Goal: Task Accomplishment & Management: Manage account settings

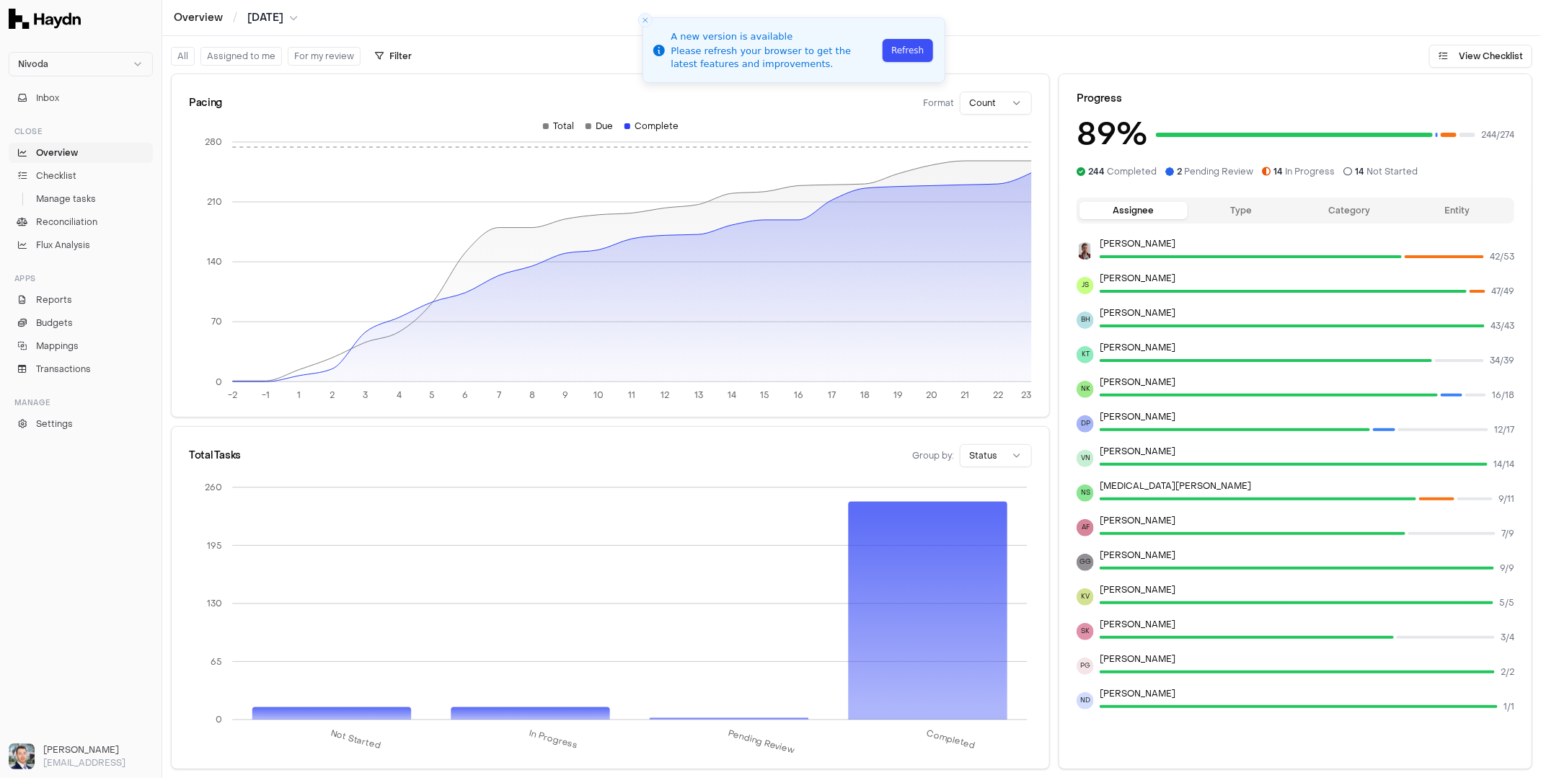
click at [911, 50] on button "Refresh" at bounding box center [908, 50] width 50 height 23
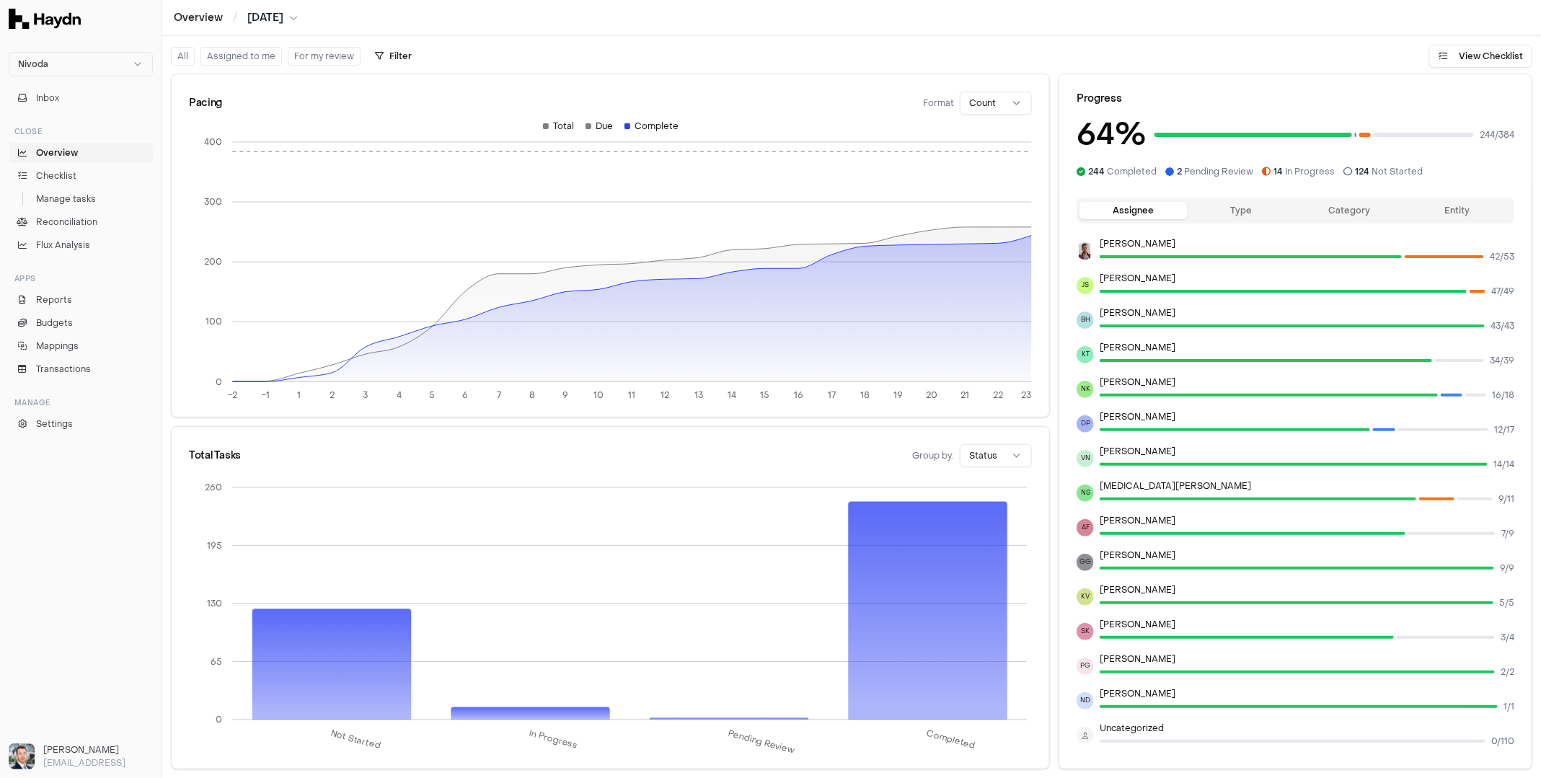
click at [283, 17] on span "[DATE]" at bounding box center [265, 18] width 36 height 14
click at [354, 112] on button "Aug" at bounding box center [378, 108] width 49 height 26
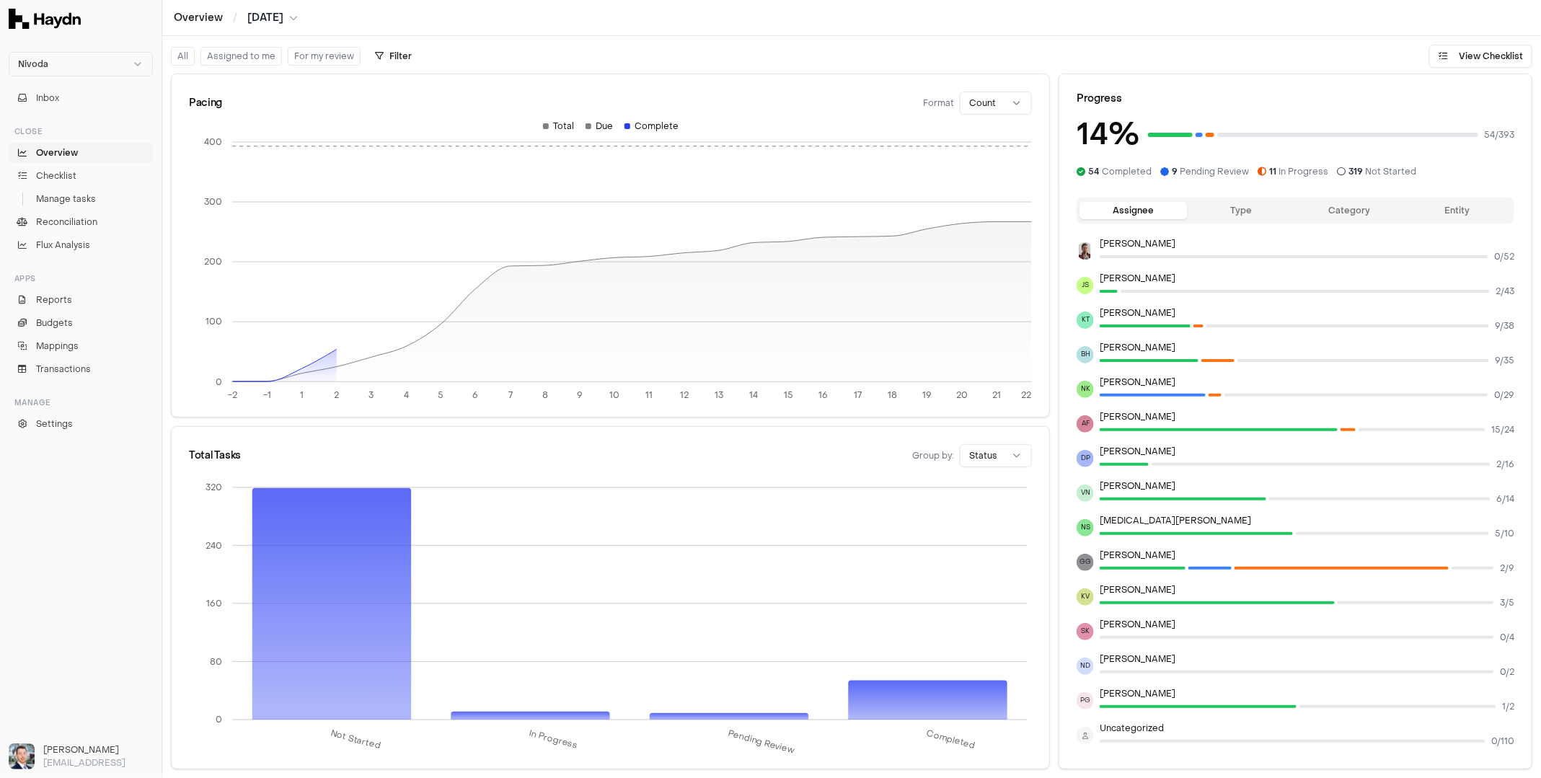
click at [278, 21] on span "Aug 2025" at bounding box center [265, 18] width 36 height 14
click at [306, 110] on button "Jul" at bounding box center [330, 108] width 49 height 26
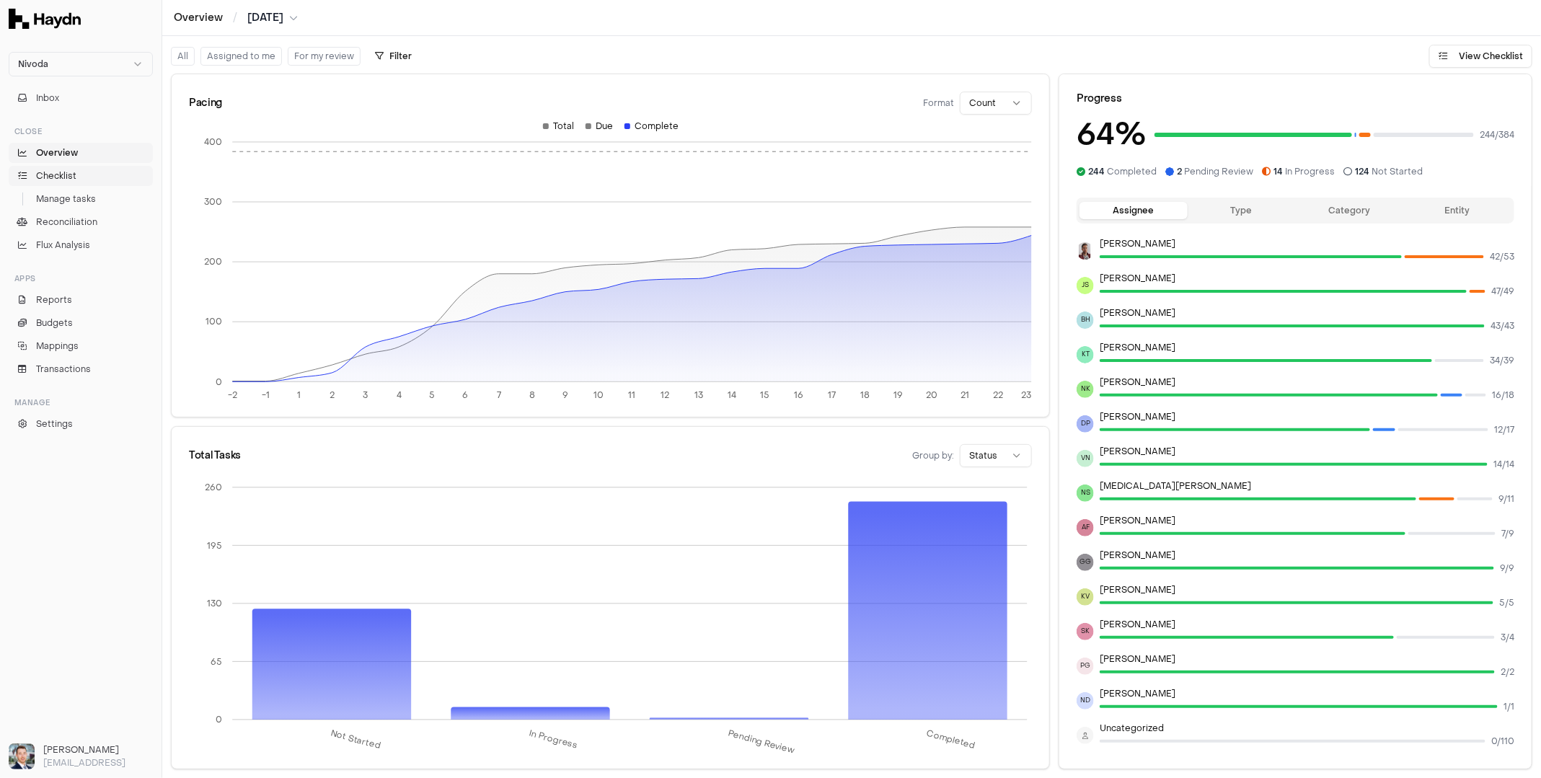
click at [67, 177] on span "Checklist" at bounding box center [56, 175] width 40 height 13
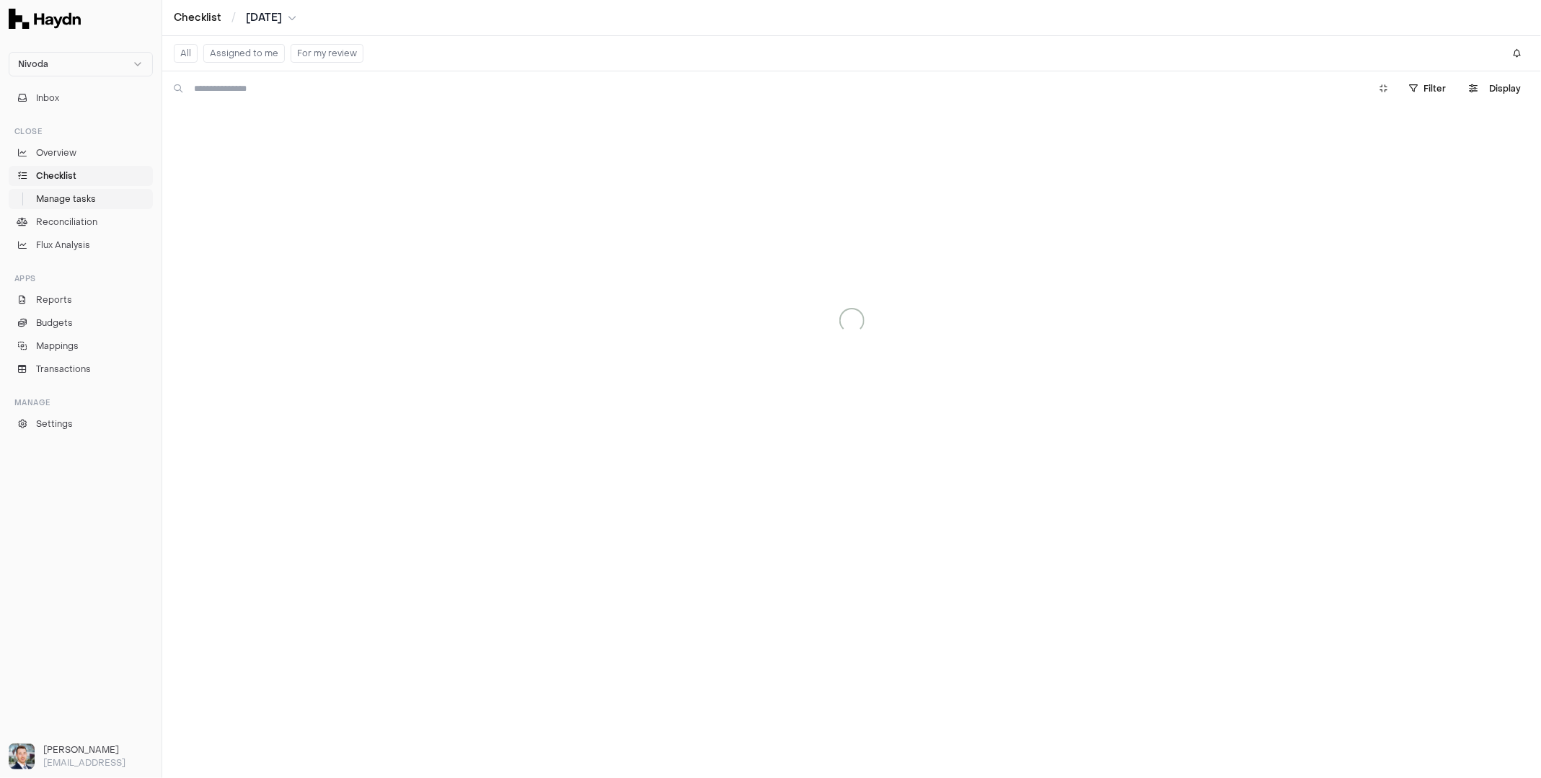
click at [69, 198] on span "Manage tasks" at bounding box center [66, 199] width 60 height 13
click at [76, 176] on link "Checklist" at bounding box center [81, 176] width 144 height 20
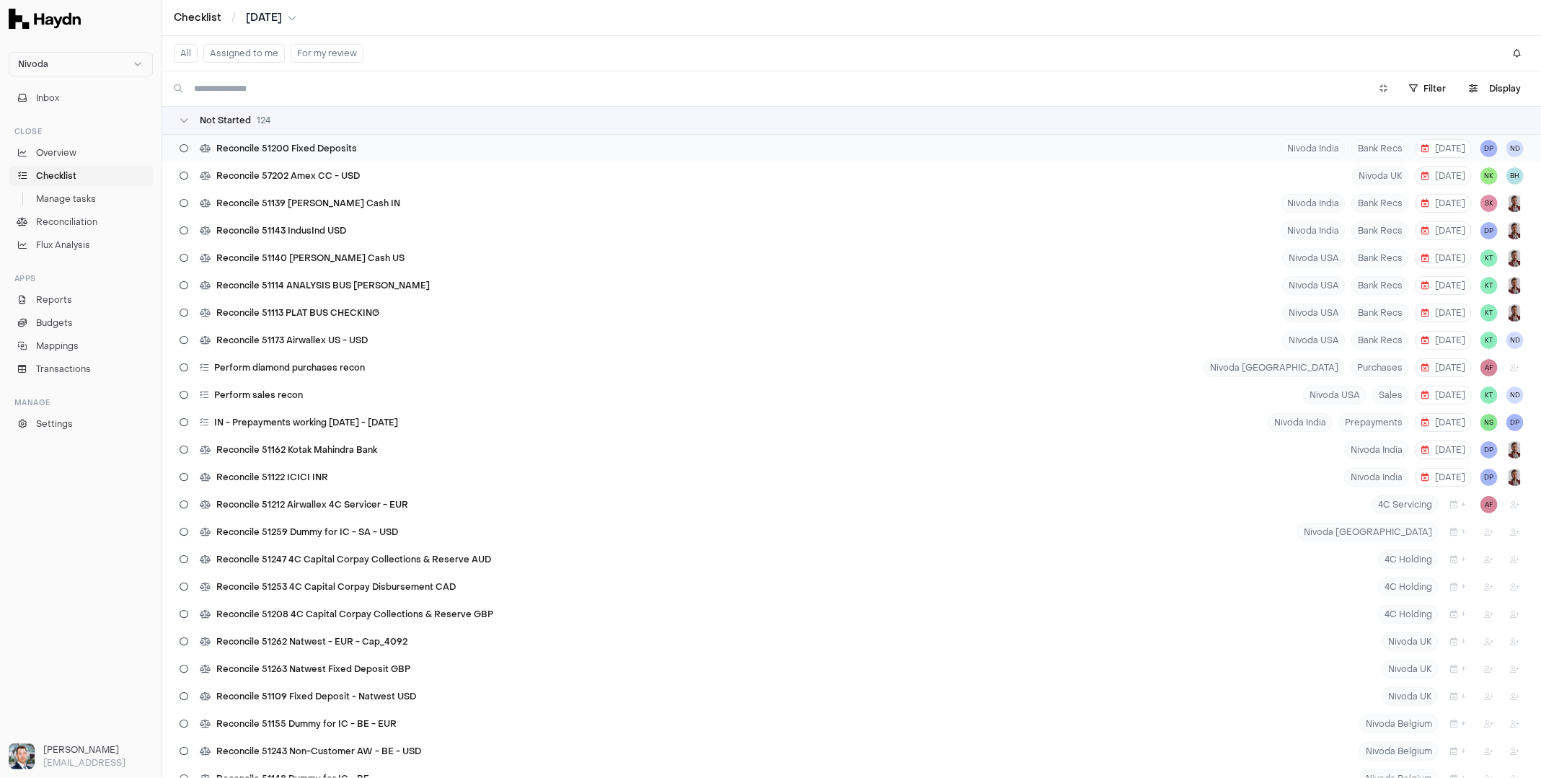
click at [322, 148] on span "Reconcile 51200 Fixed Deposits" at bounding box center [286, 149] width 141 height 12
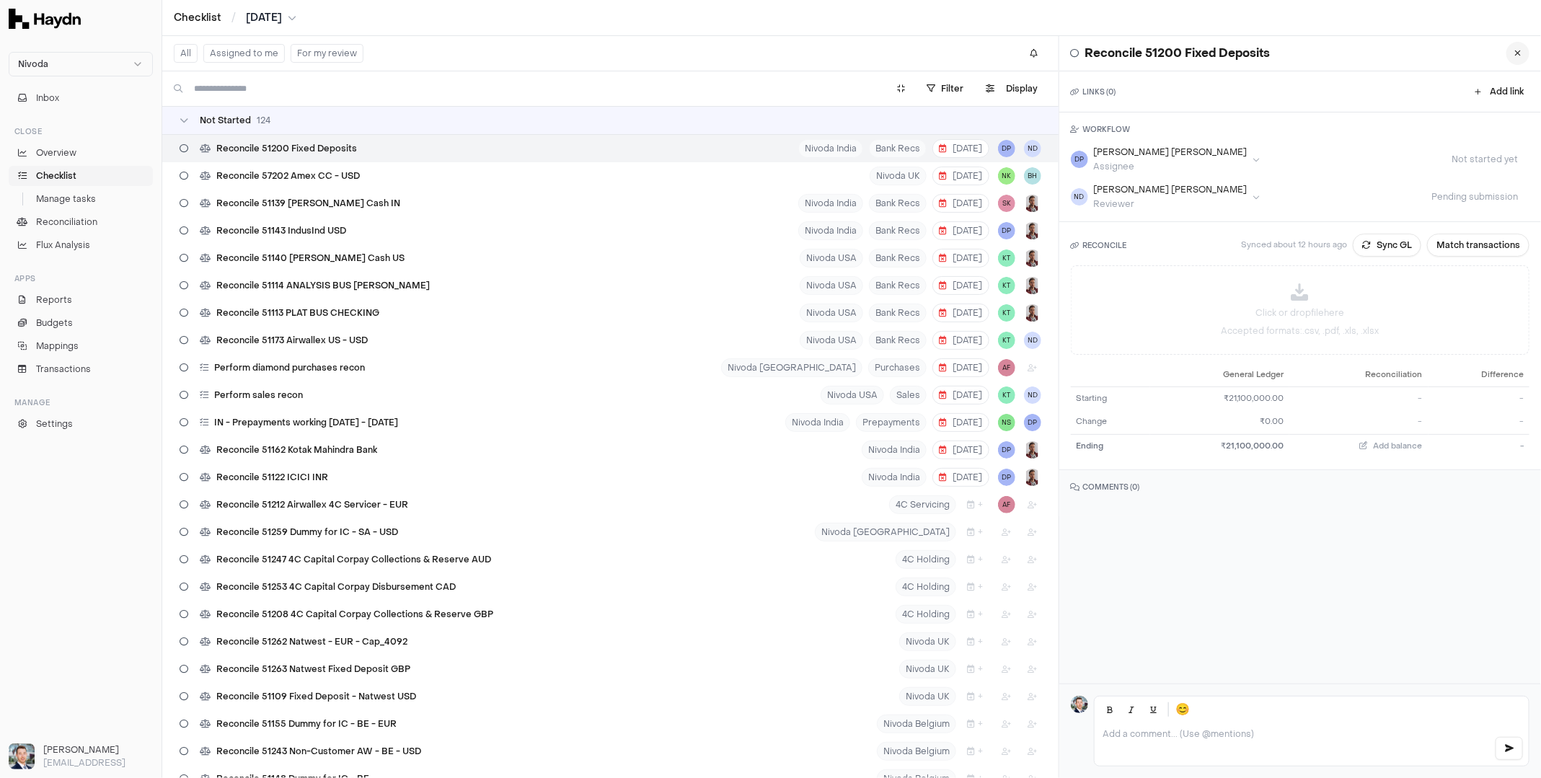
click at [1515, 55] on icon at bounding box center [1518, 53] width 6 height 9
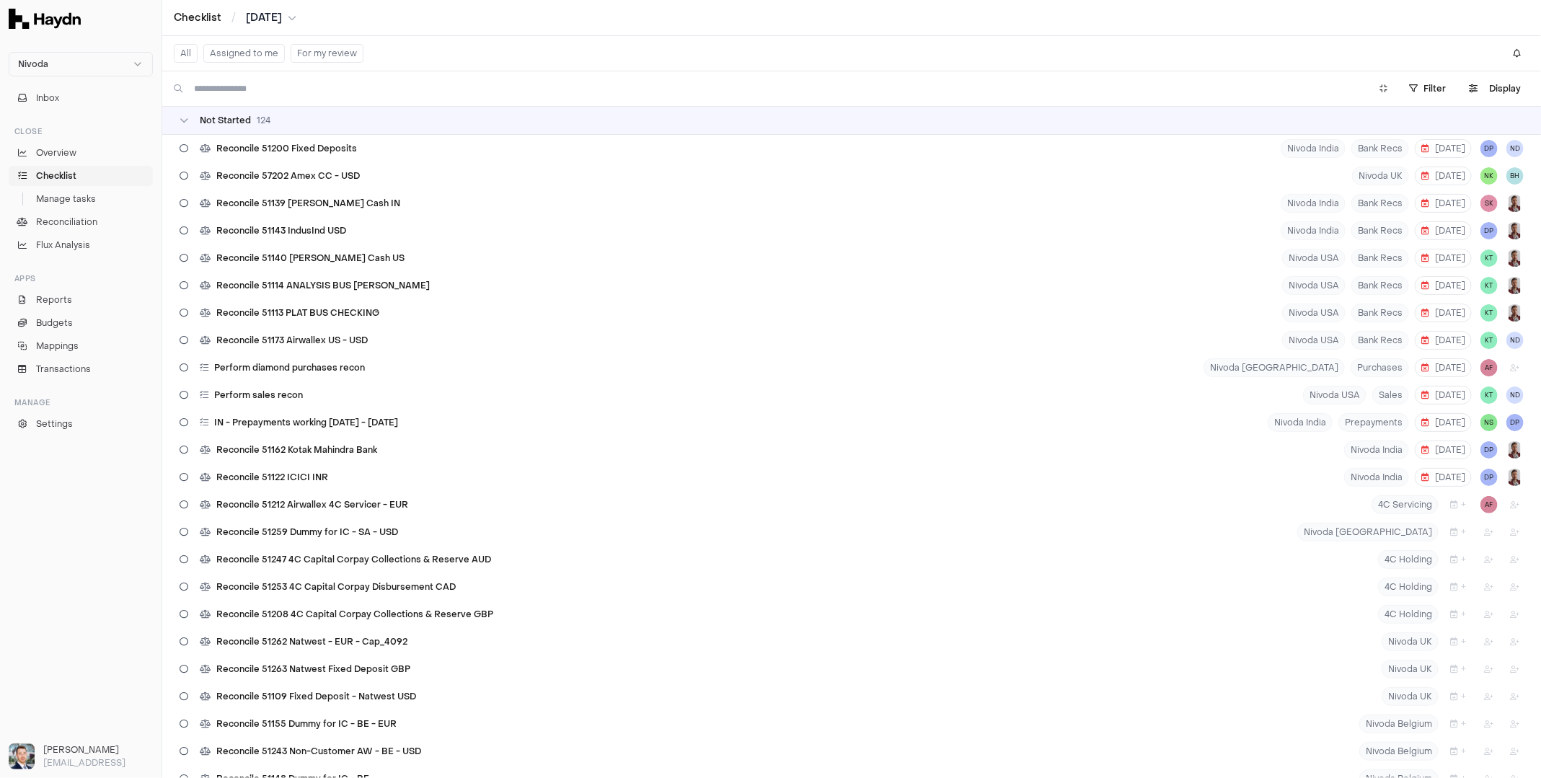
click at [62, 65] on html "Nivoda Inbox Close Overview Checklist Manage tasks Reconciliation Flux Analysis…" at bounding box center [770, 389] width 1541 height 778
click at [50, 173] on div "Heroes" at bounding box center [80, 173] width 137 height 20
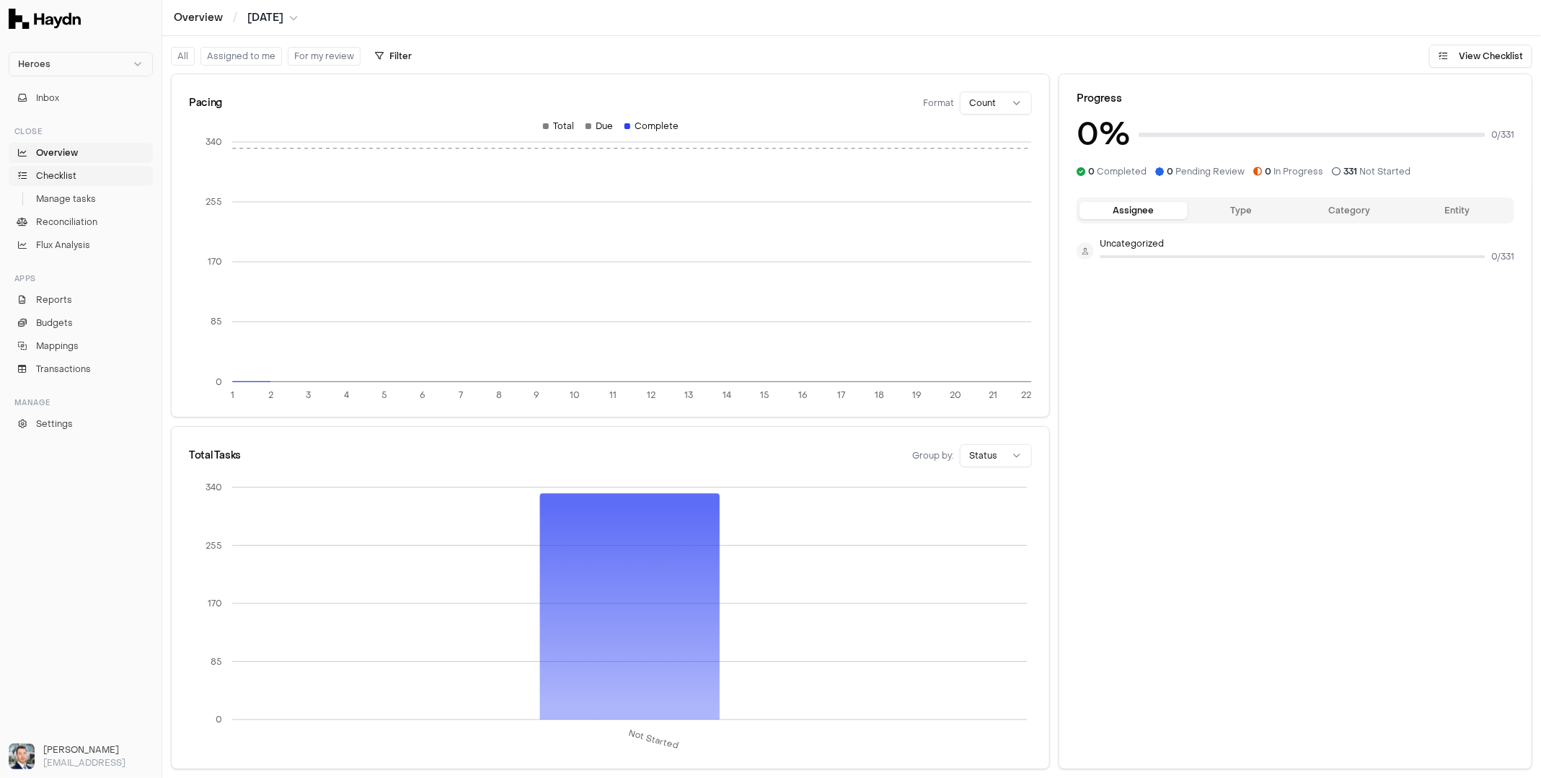
click at [74, 168] on link "Checklist" at bounding box center [81, 176] width 144 height 20
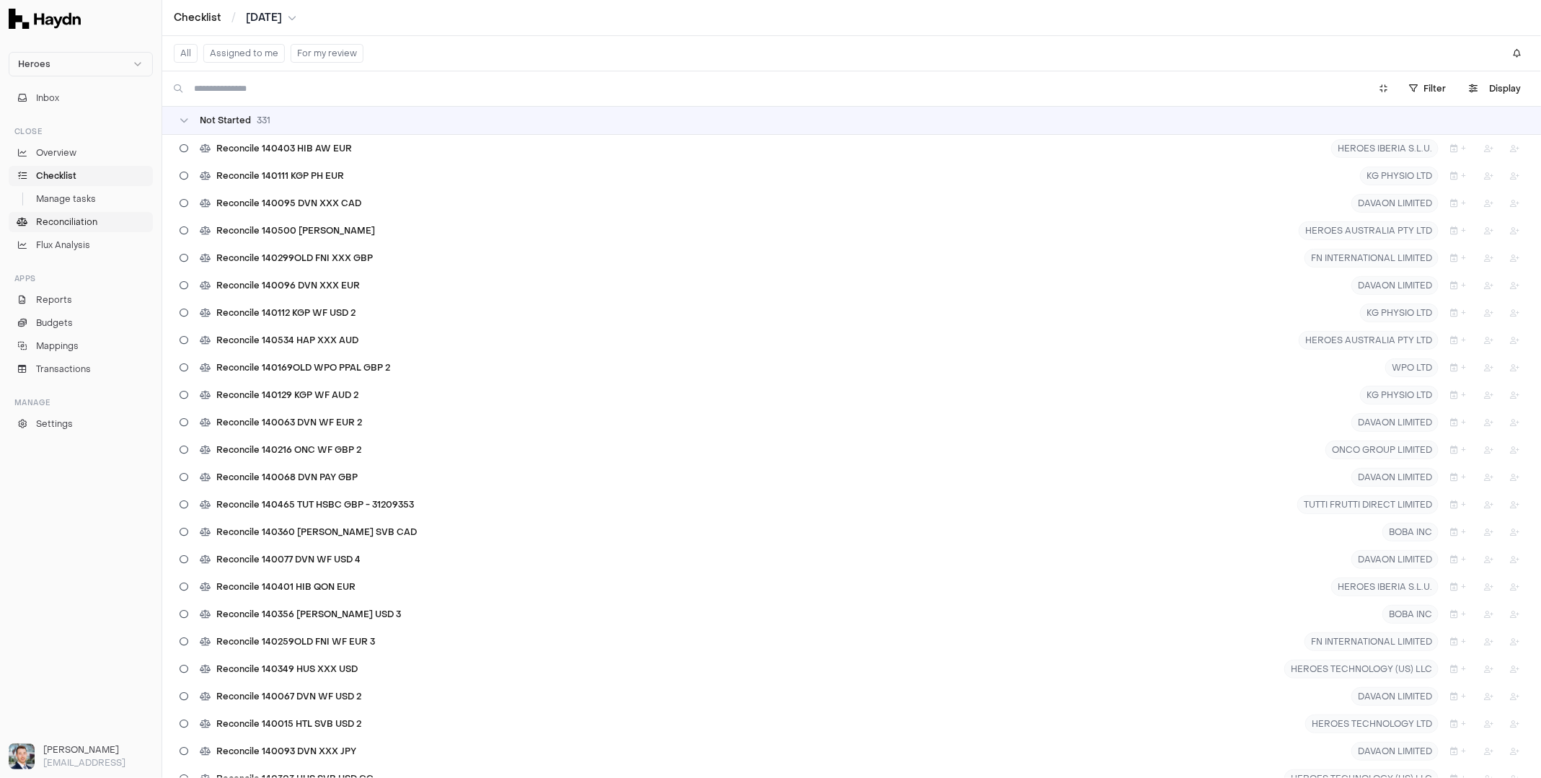
click at [74, 221] on span "Reconciliation" at bounding box center [66, 222] width 61 height 13
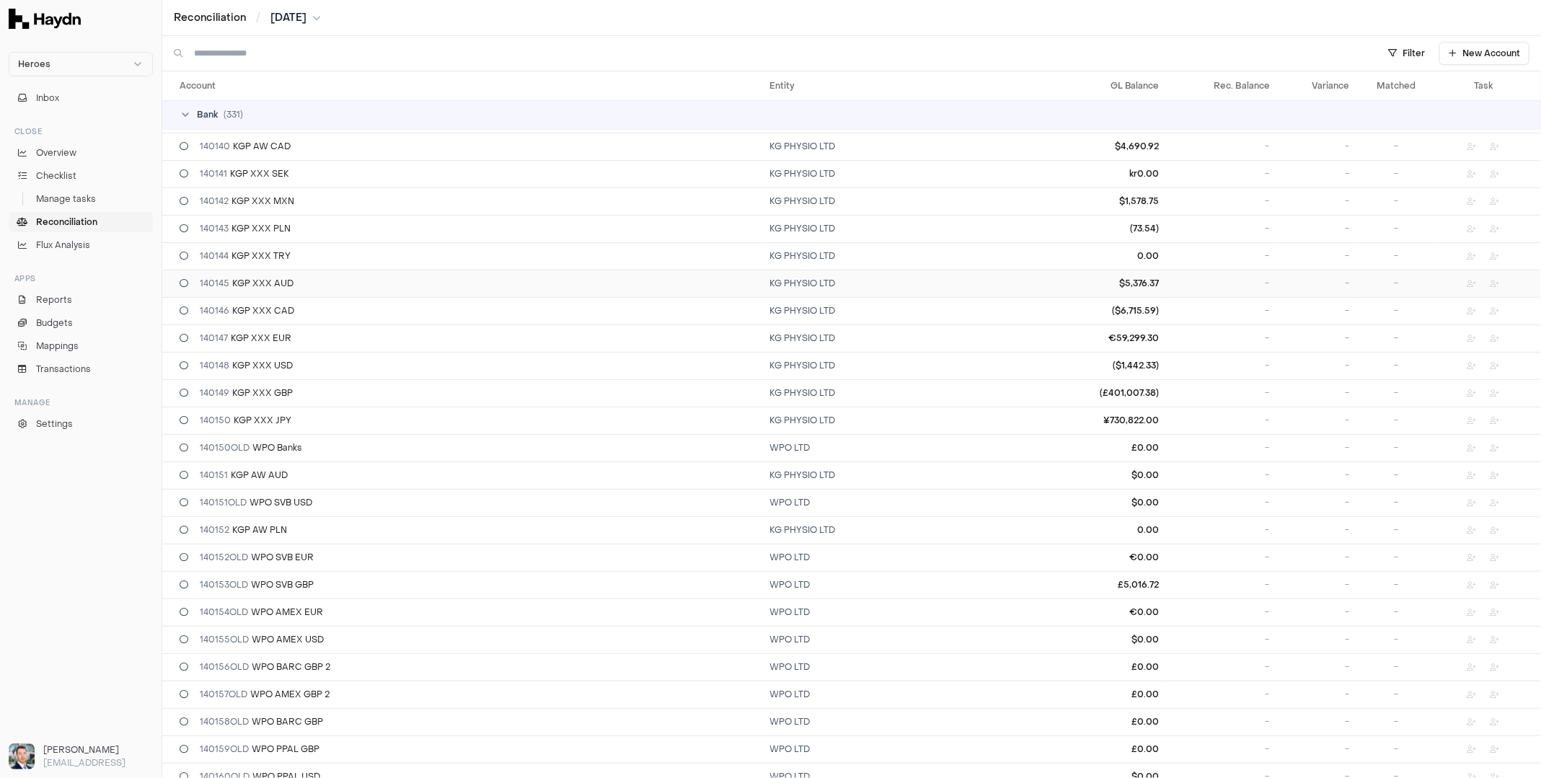
scroll to position [3692, 0]
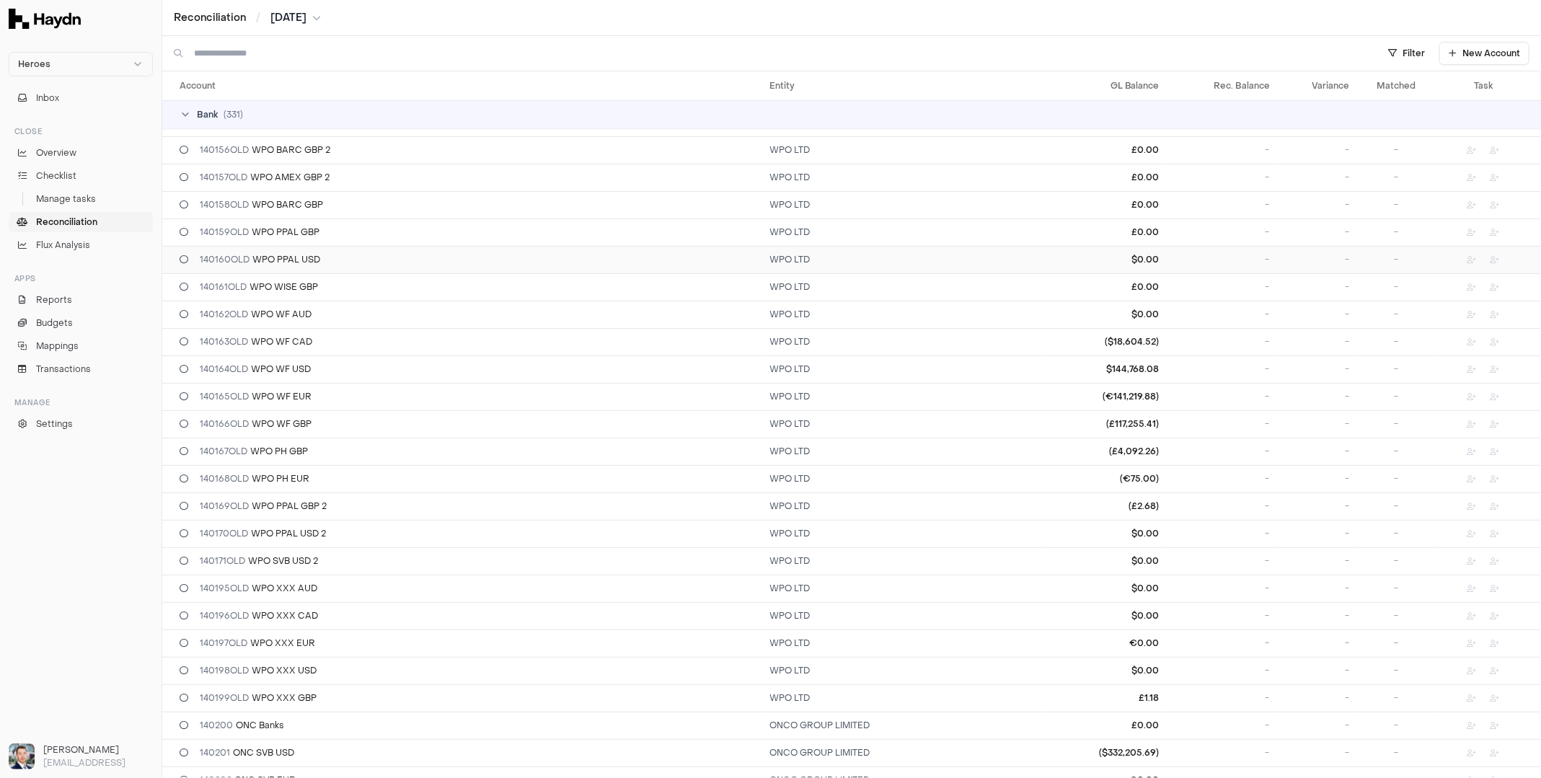
click at [394, 260] on div "140160OLD WPO PPAL USD" at bounding box center [469, 260] width 578 height 12
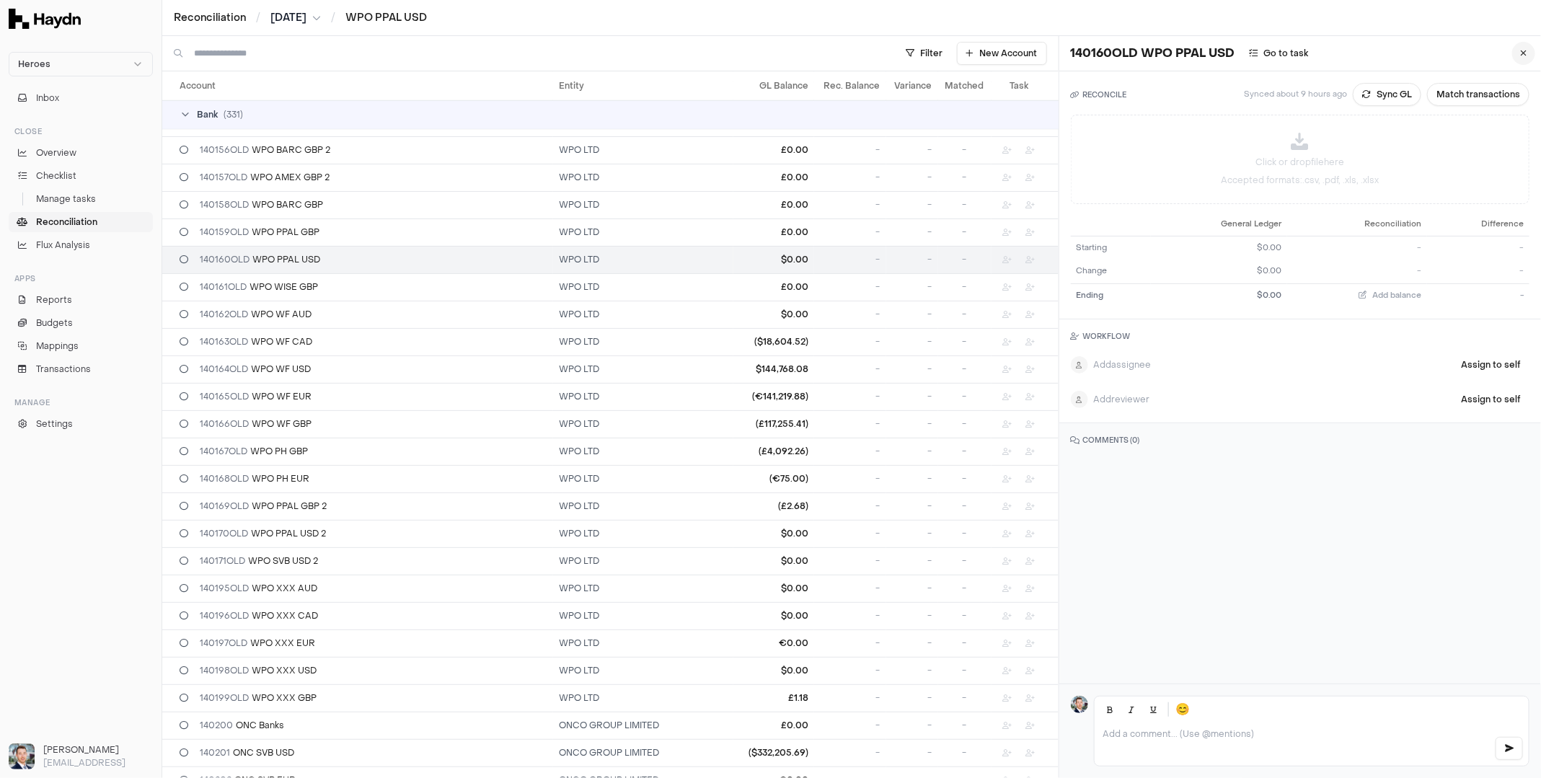
click at [1512, 53] on button at bounding box center [1523, 53] width 23 height 23
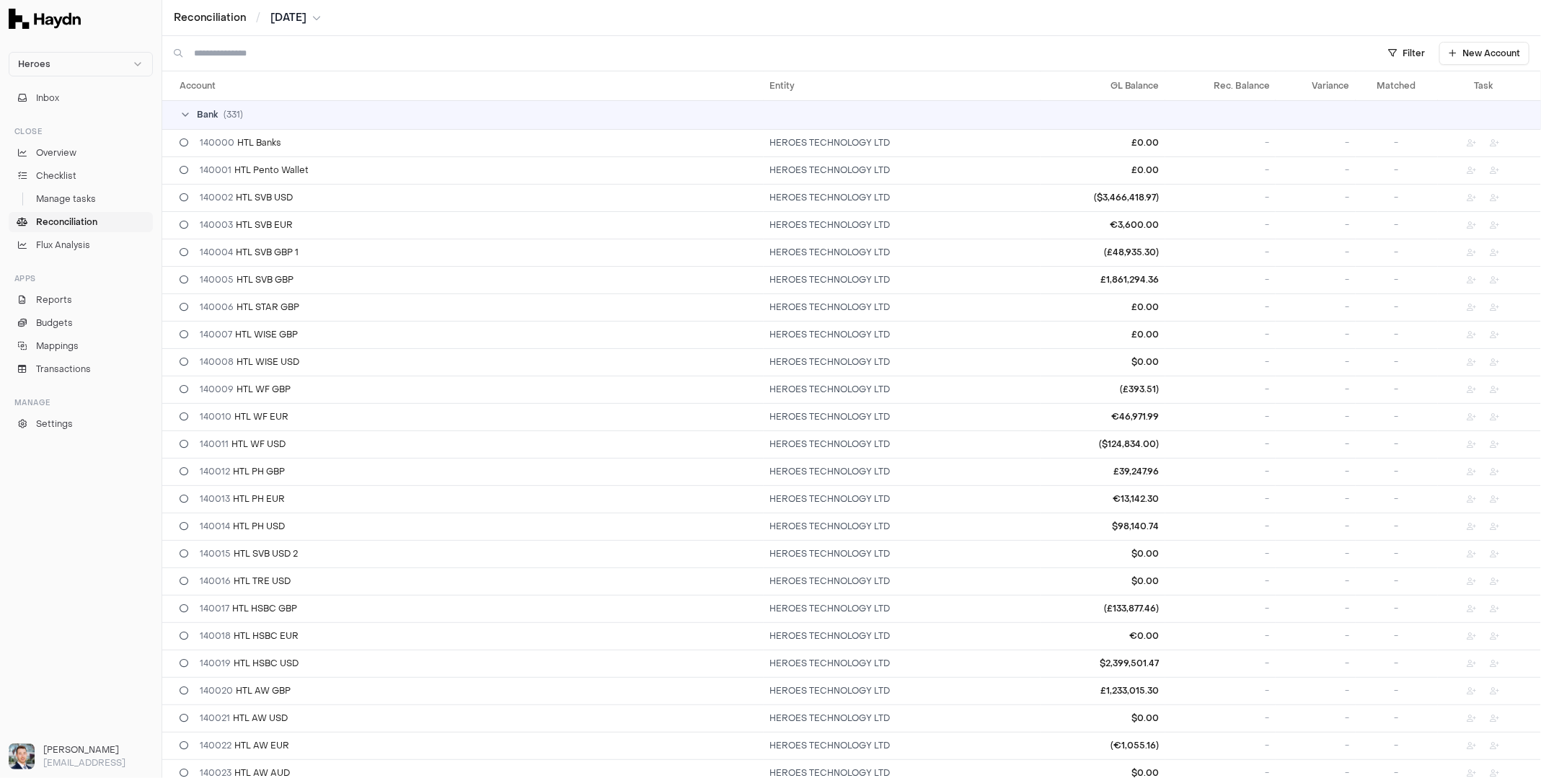
click at [191, 110] on div "Bank ( 331 )" at bounding box center [858, 115] width 1356 height 12
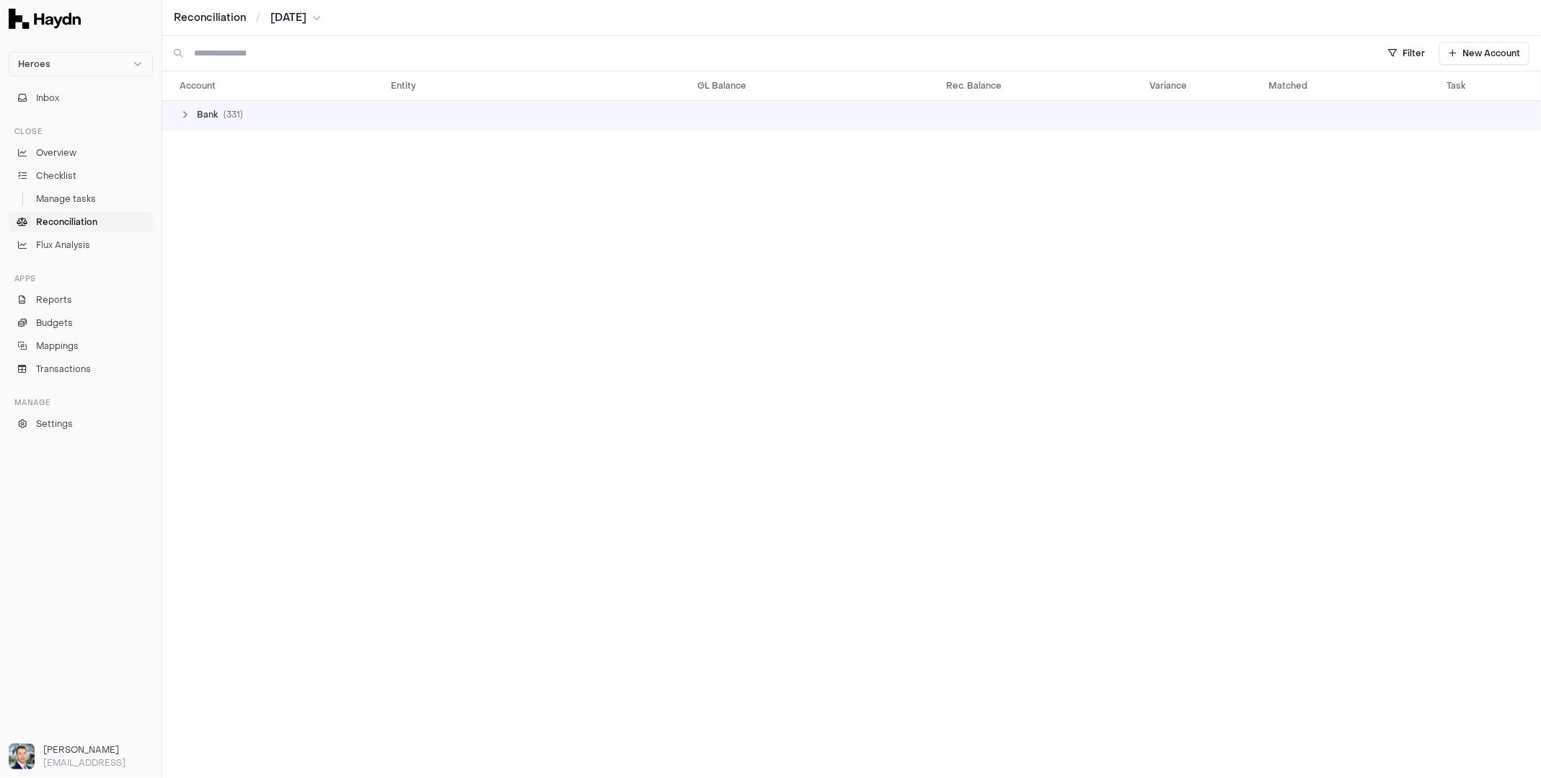
click at [191, 110] on div "Bank ( 331 )" at bounding box center [858, 115] width 1356 height 12
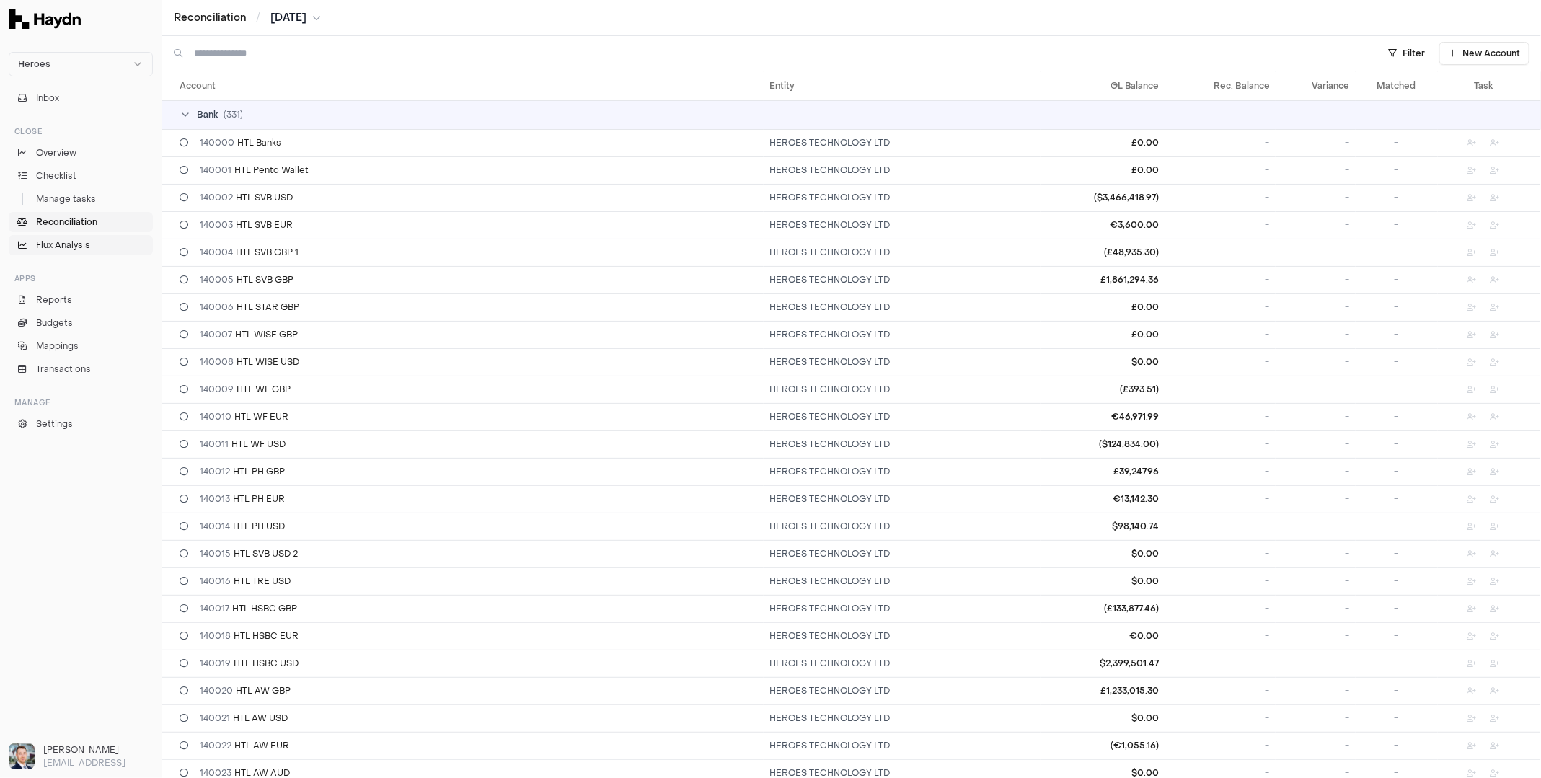
click at [61, 243] on span "Flux Analysis" at bounding box center [63, 245] width 54 height 13
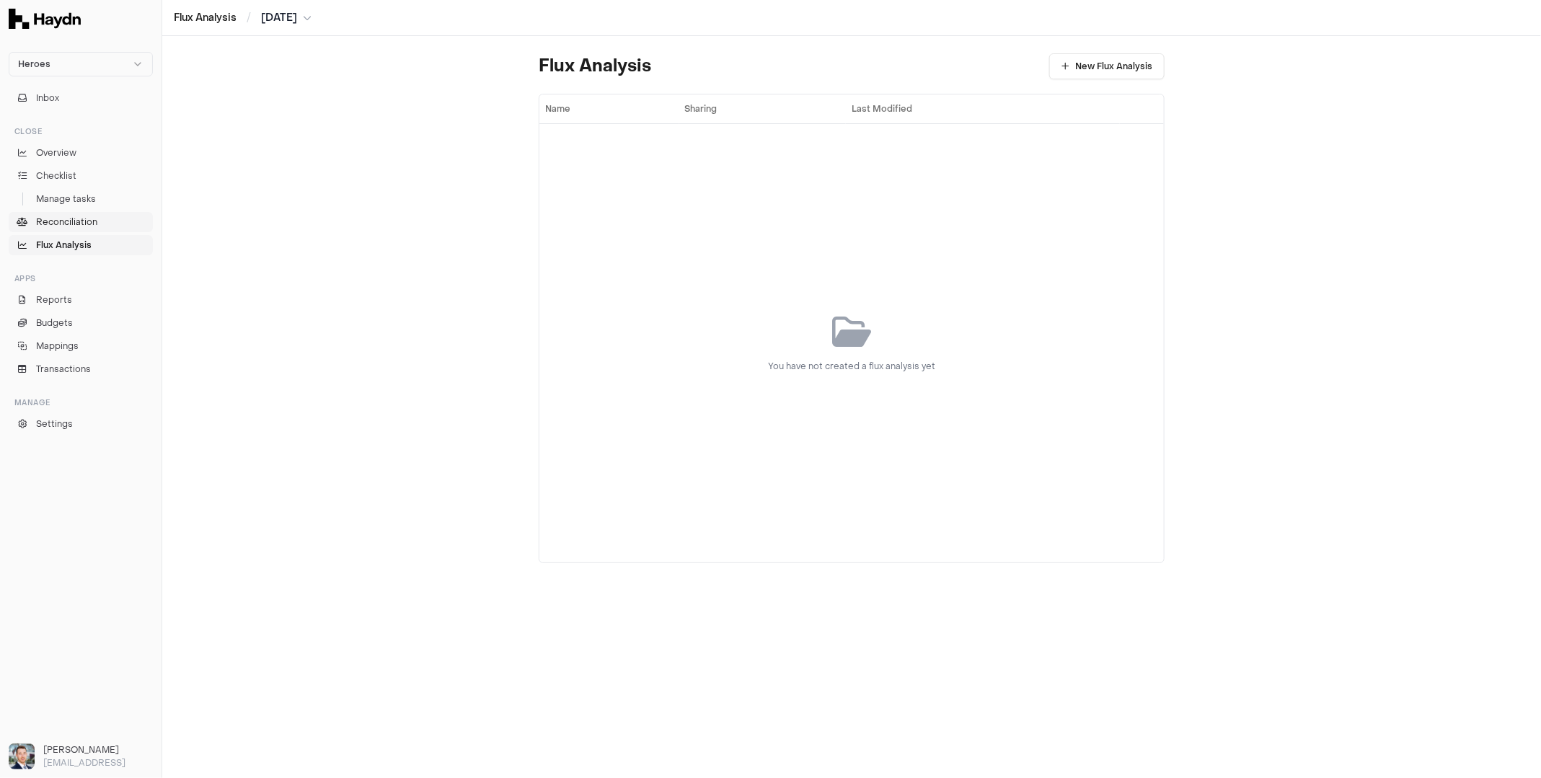
click at [65, 216] on span "Reconciliation" at bounding box center [66, 222] width 61 height 13
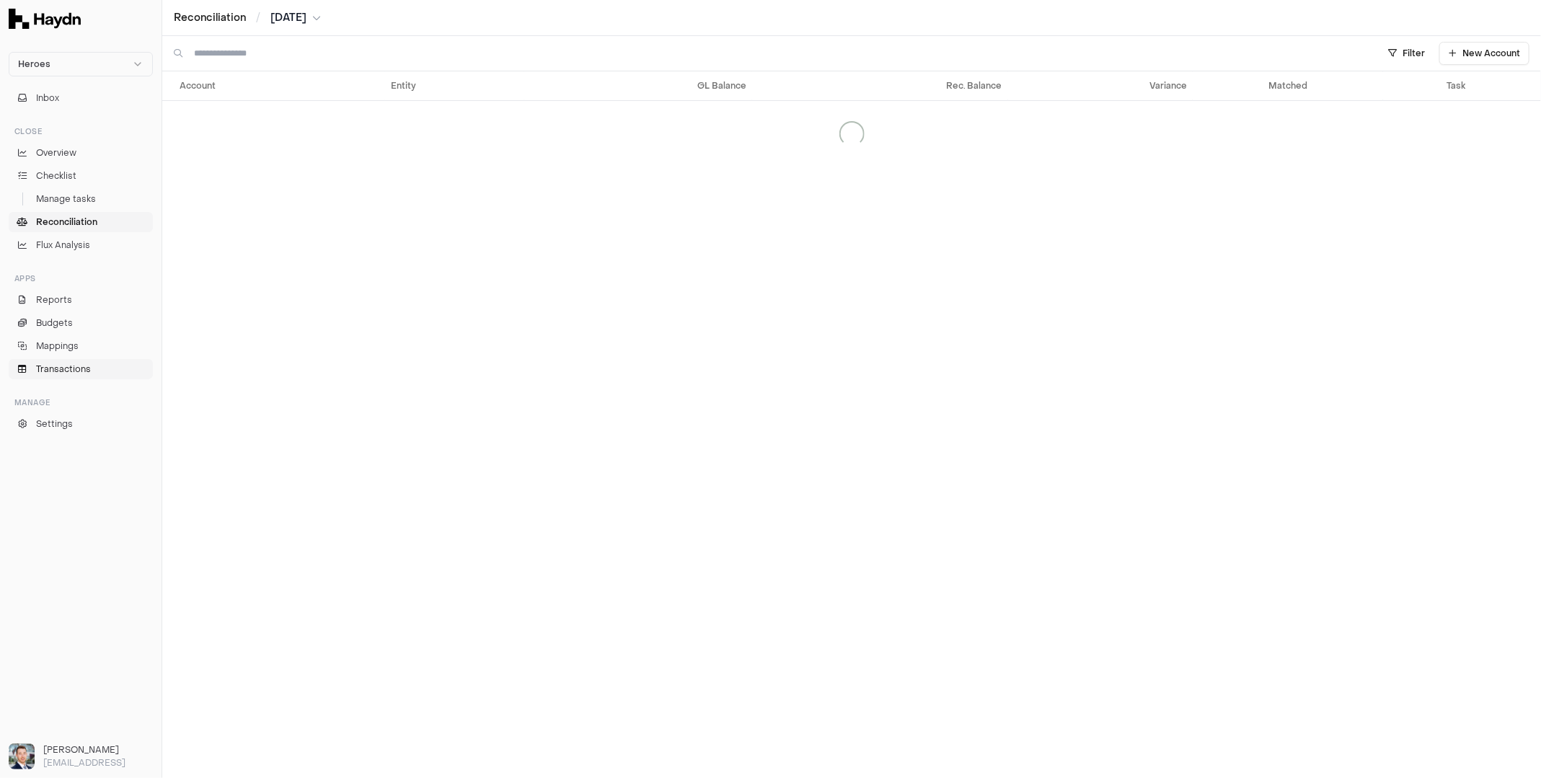
click at [70, 370] on span "Transactions" at bounding box center [63, 369] width 55 height 13
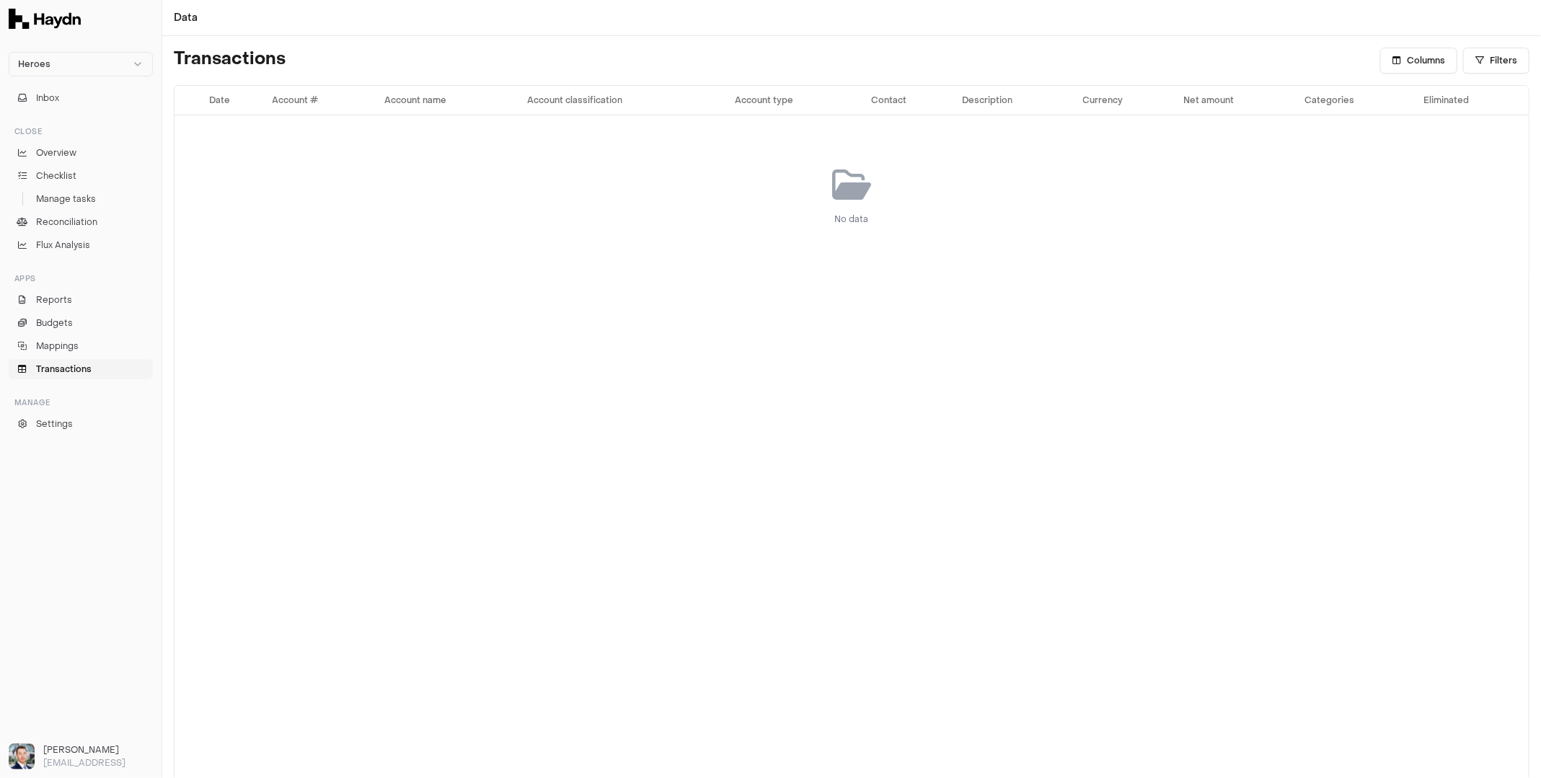
click at [70, 370] on span "Transactions" at bounding box center [64, 369] width 56 height 13
click at [76, 345] on span "Mappings" at bounding box center [57, 346] width 43 height 13
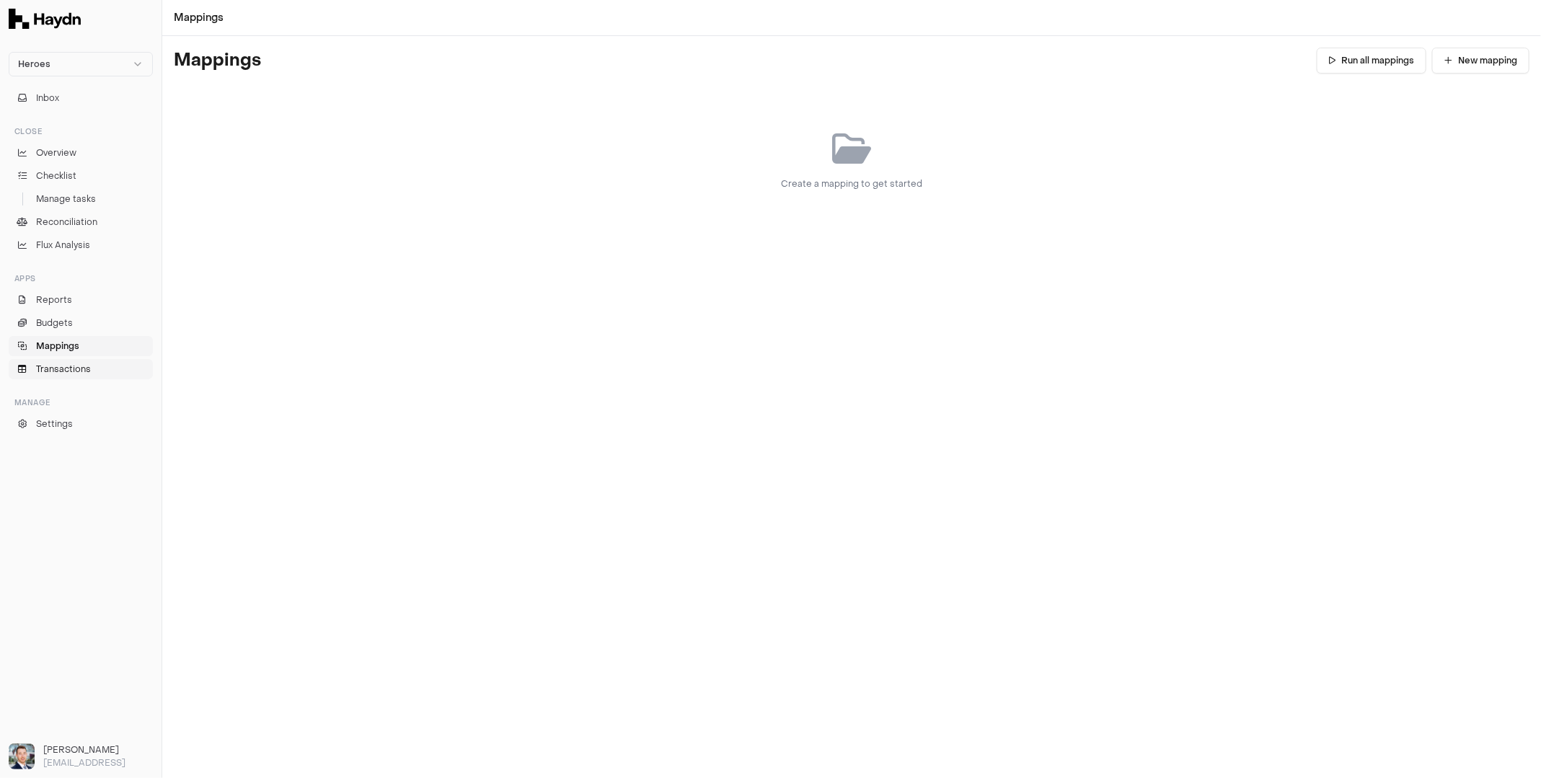
click at [66, 363] on span "Transactions" at bounding box center [63, 369] width 55 height 13
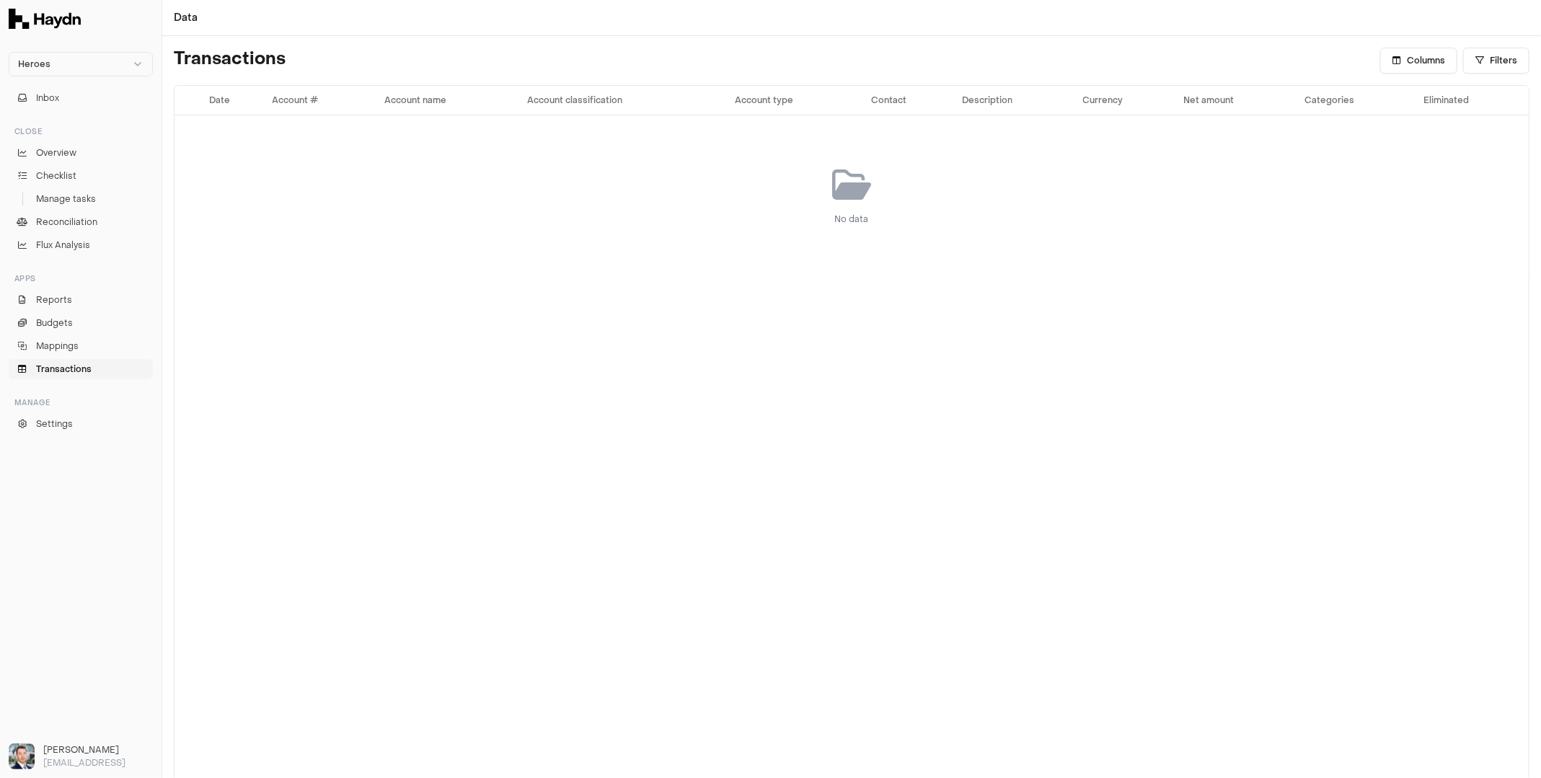
click at [518, 232] on div "No data" at bounding box center [851, 196] width 1343 height 150
click at [69, 365] on span "Transactions" at bounding box center [64, 369] width 56 height 13
click at [54, 418] on span "Settings" at bounding box center [54, 424] width 37 height 13
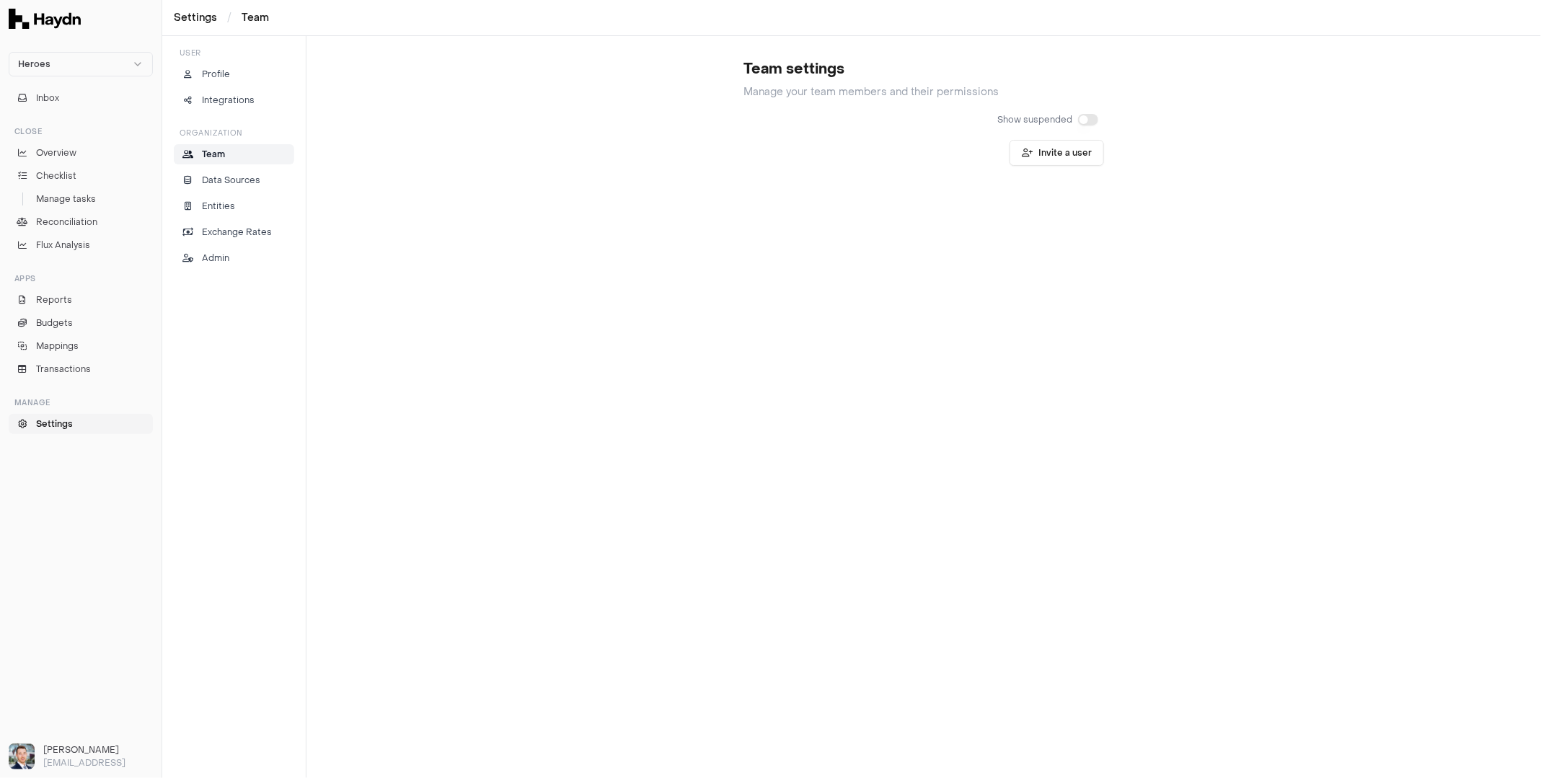
click at [337, 111] on div "Team settings Manage your team members and their permissions Show suspended Inv…" at bounding box center [923, 106] width 1235 height 141
click at [265, 163] on div "Organization Team Data Sources Entities Exchange Rates Admin" at bounding box center [234, 198] width 120 height 141
click at [242, 182] on p "Data Sources" at bounding box center [231, 180] width 58 height 13
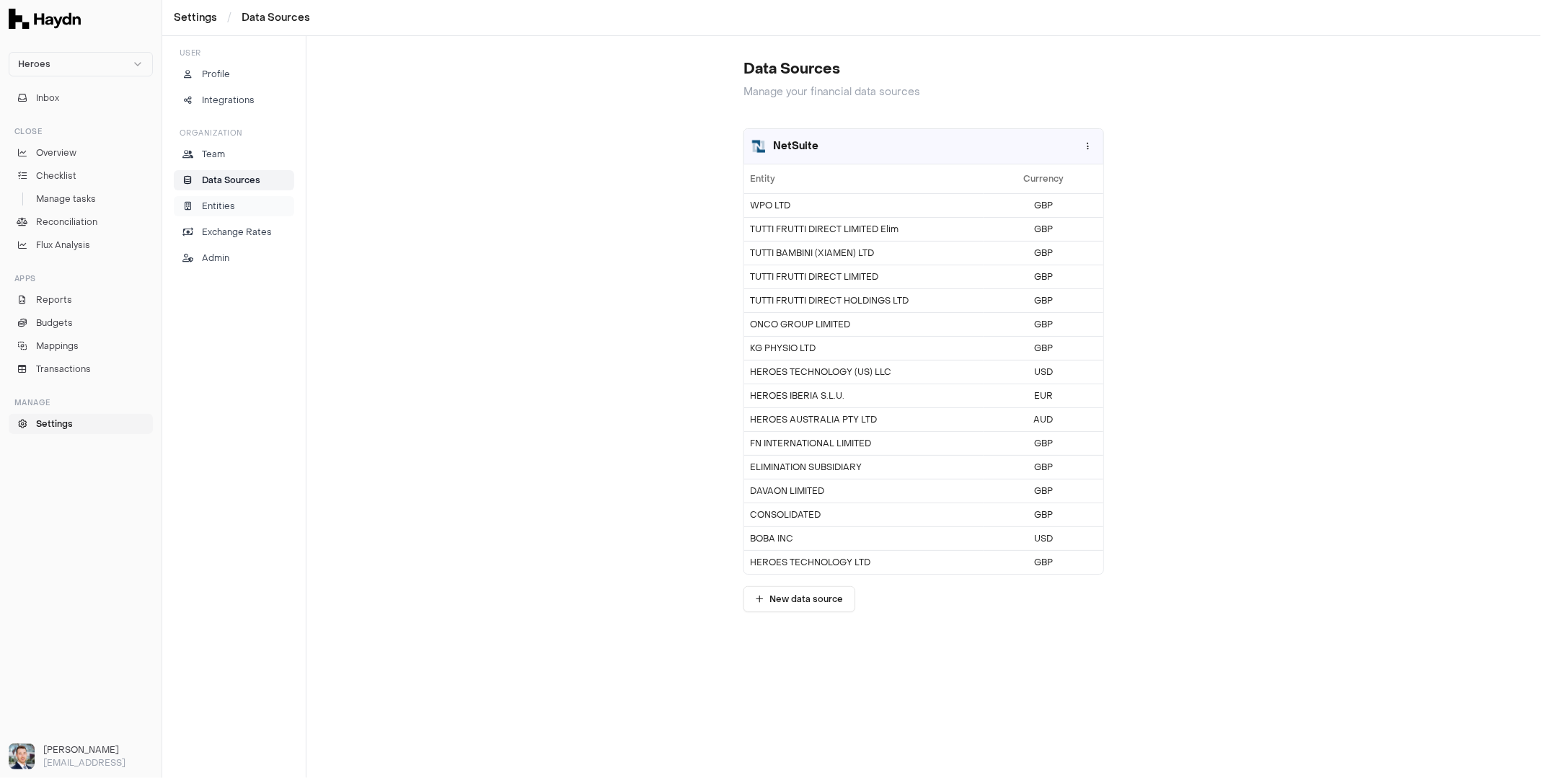
click at [224, 203] on p "Entities" at bounding box center [218, 206] width 33 height 13
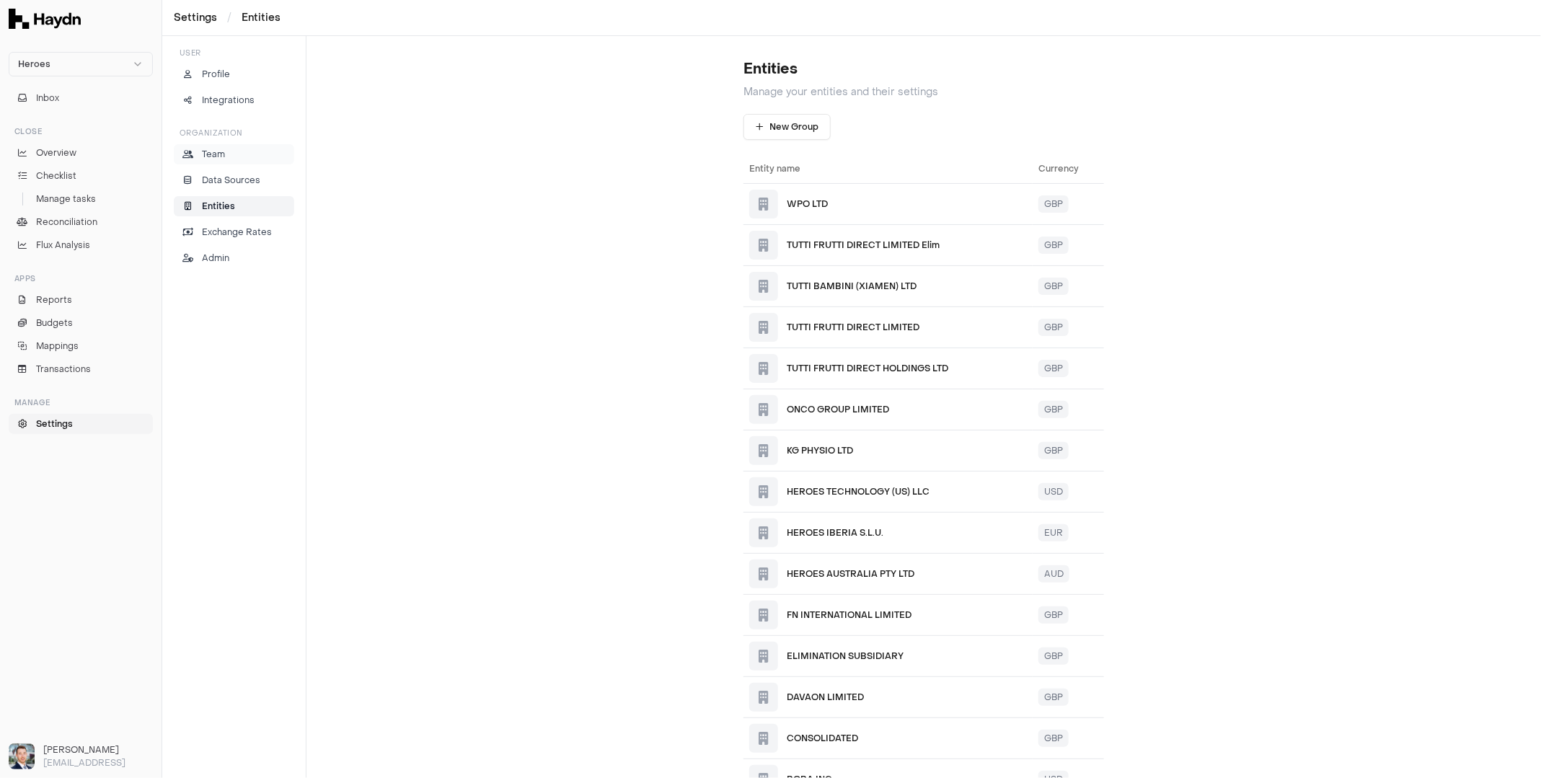
click at [214, 157] on p "Team" at bounding box center [213, 154] width 23 height 13
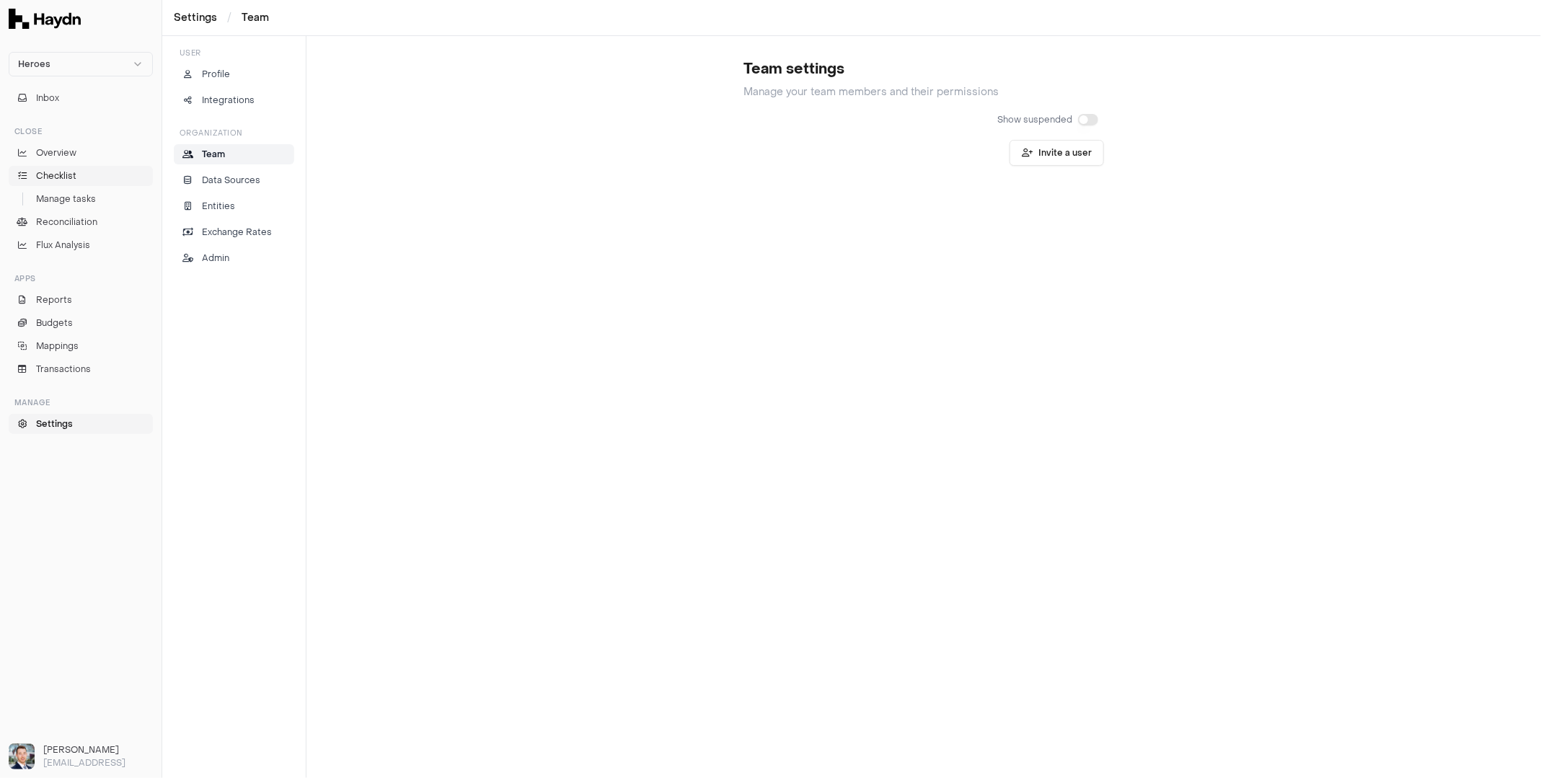
click at [76, 172] on link "Checklist" at bounding box center [81, 176] width 144 height 20
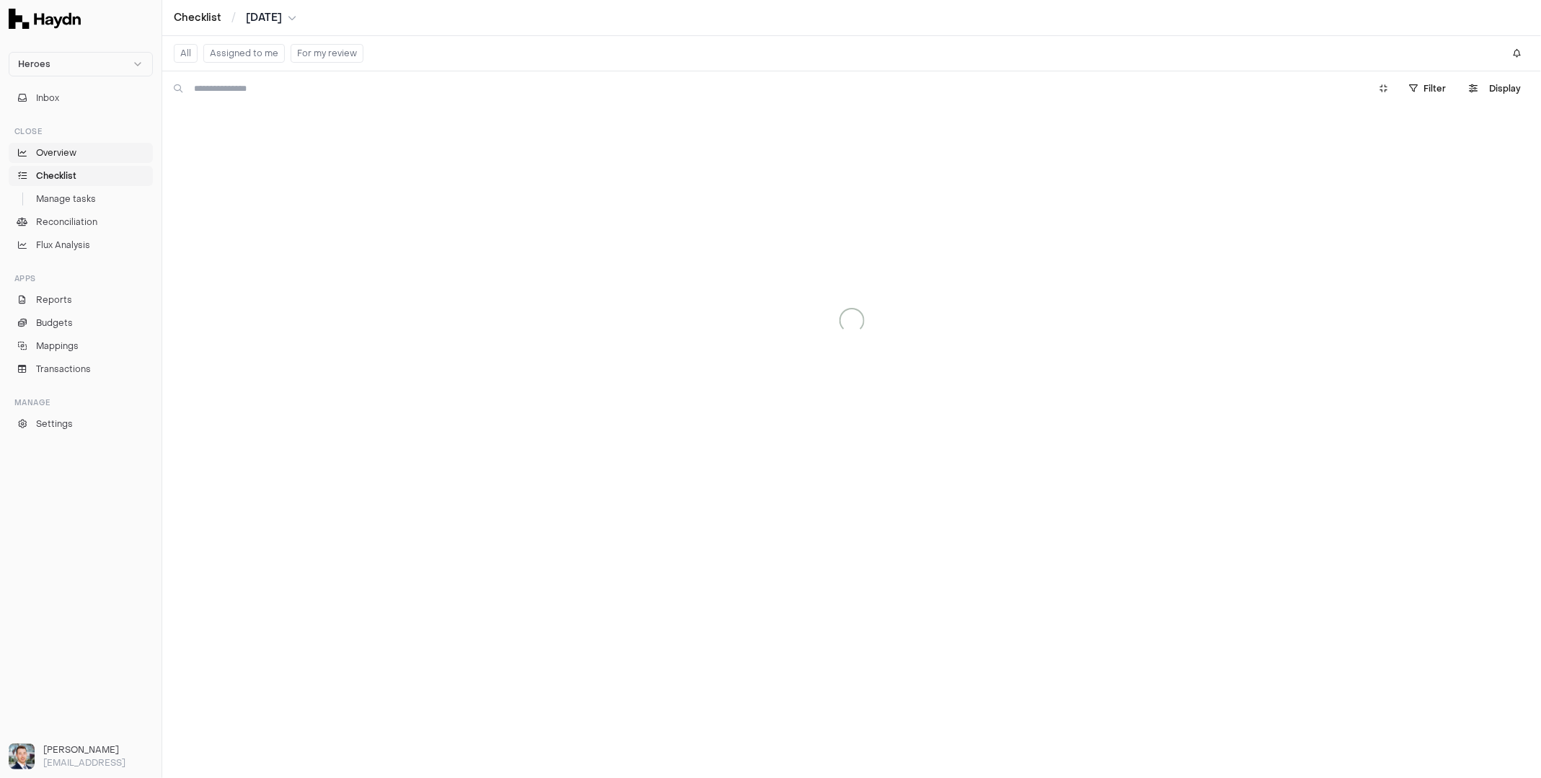
click at [71, 154] on span "Overview" at bounding box center [56, 152] width 40 height 13
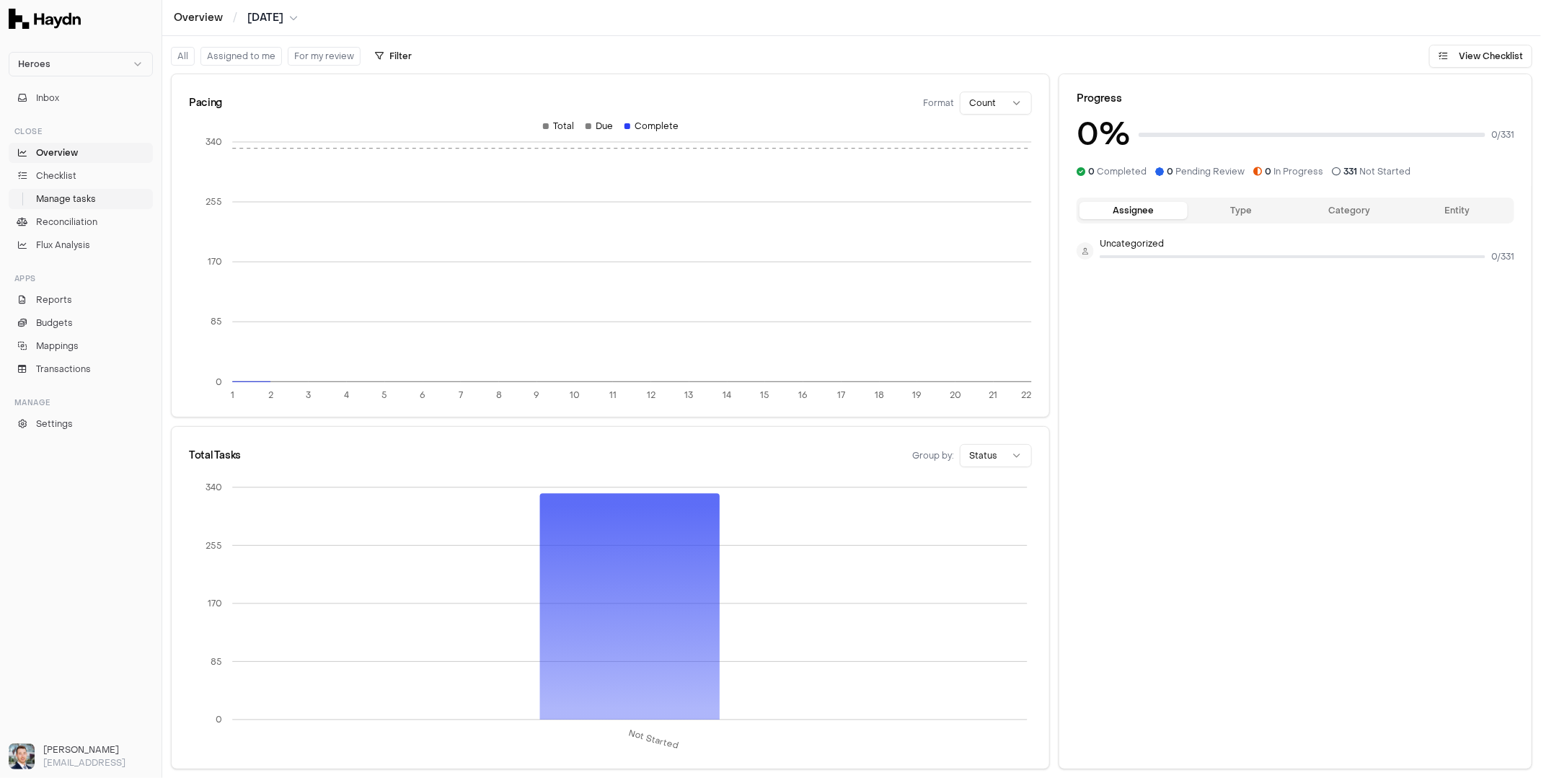
click at [75, 208] on link "Manage tasks" at bounding box center [81, 199] width 144 height 20
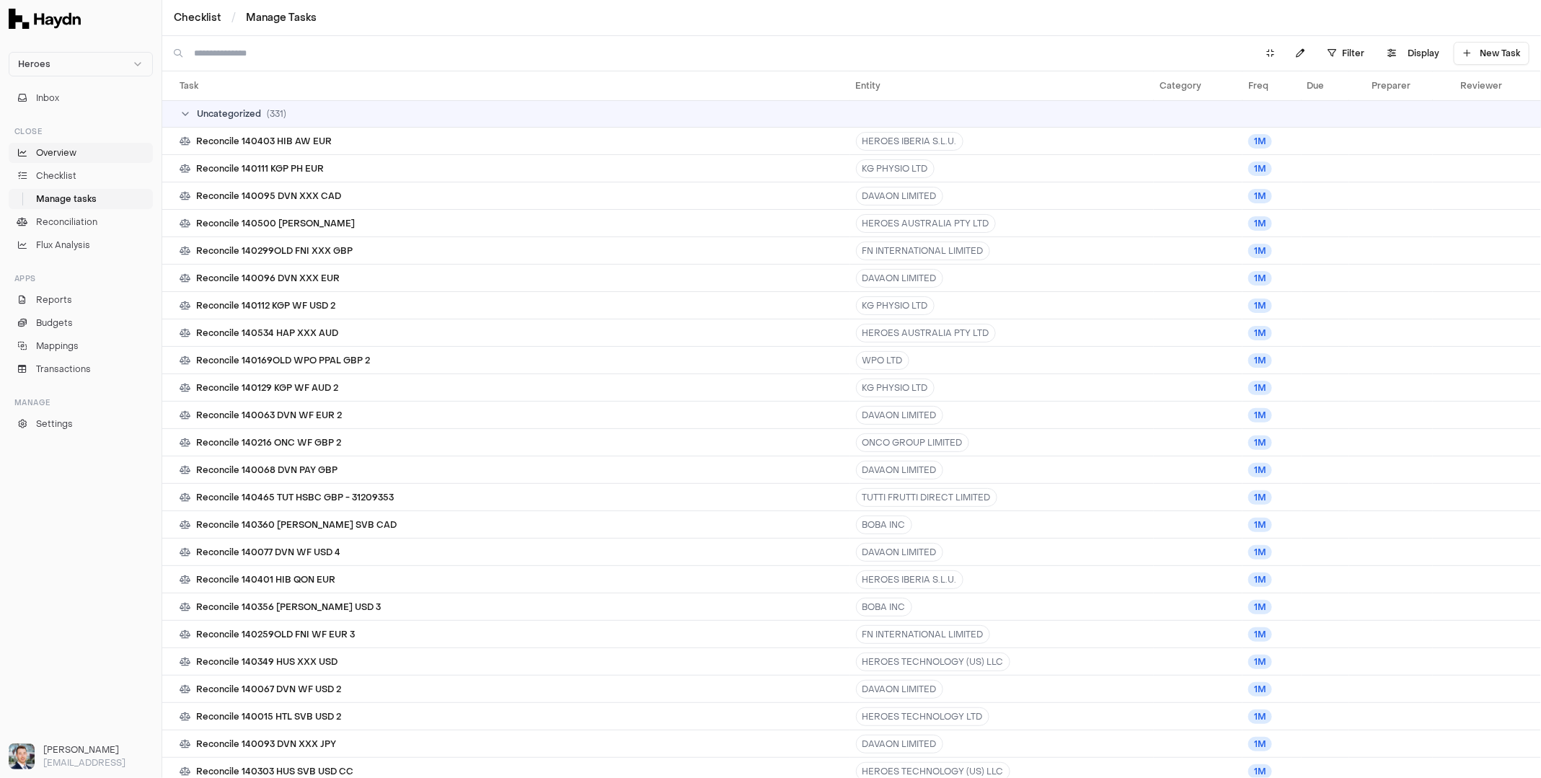
click at [65, 158] on span "Overview" at bounding box center [56, 152] width 40 height 13
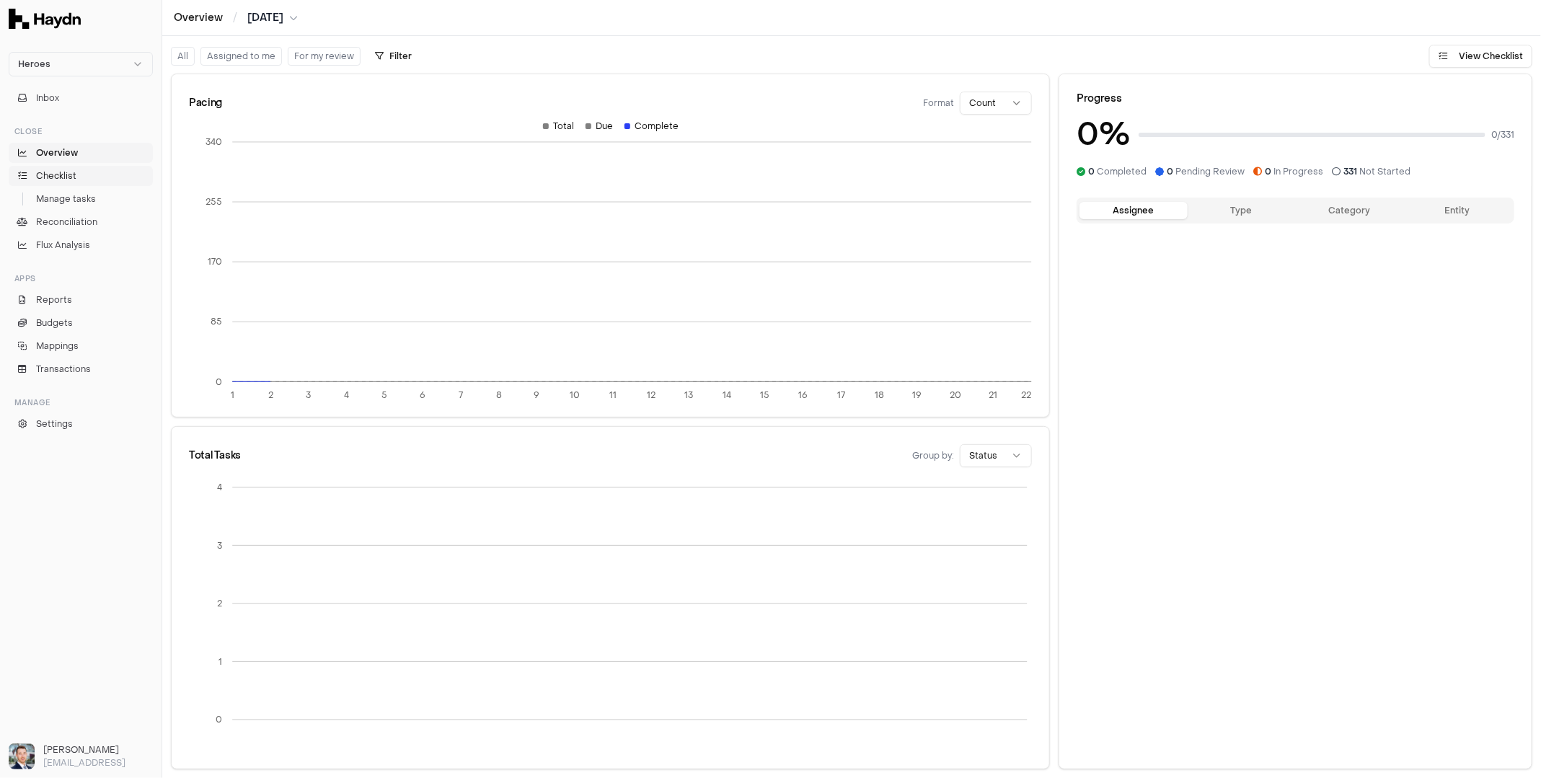
click at [65, 175] on span "Checklist" at bounding box center [56, 175] width 40 height 13
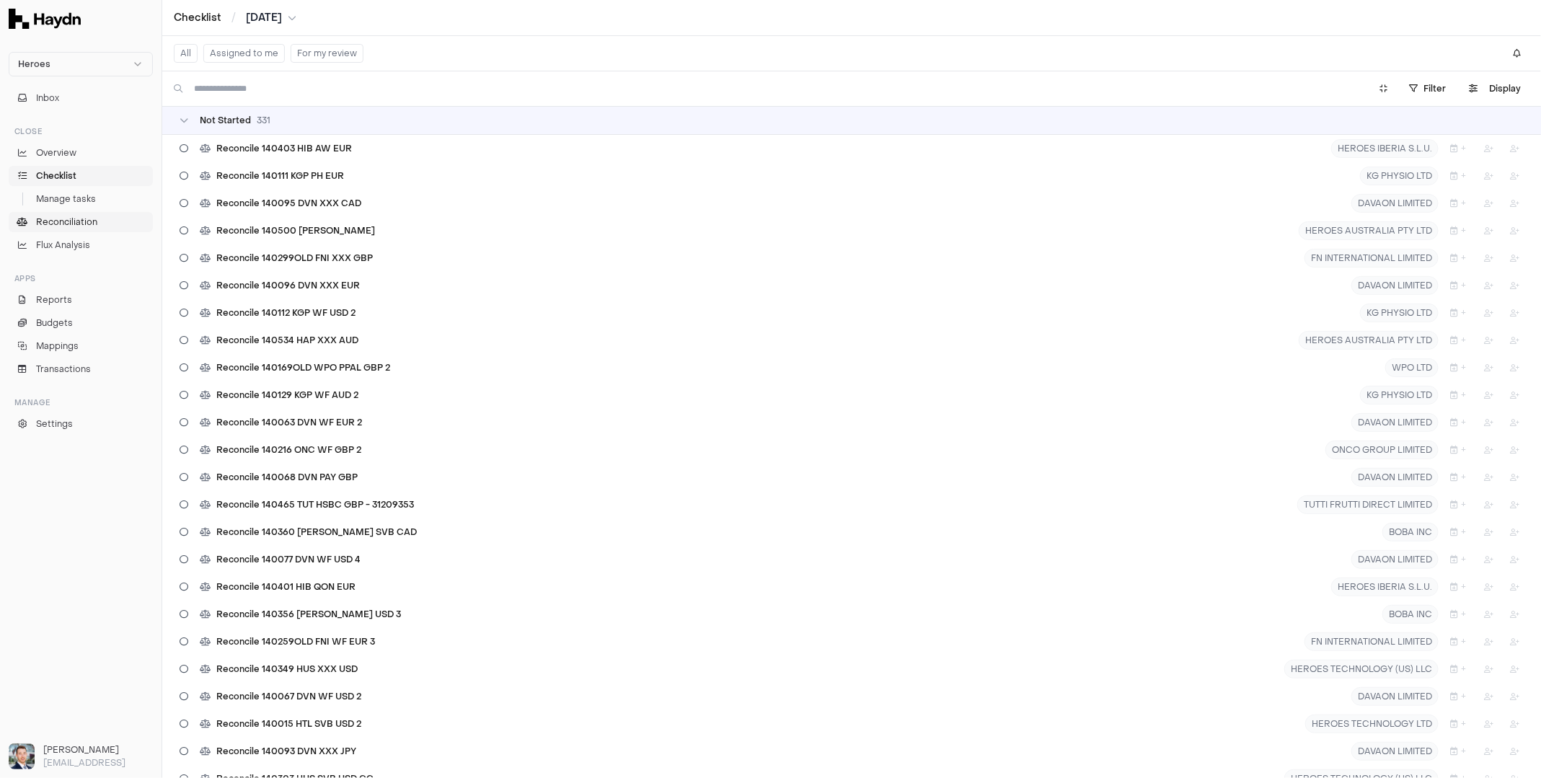
click at [71, 224] on span "Reconciliation" at bounding box center [66, 222] width 61 height 13
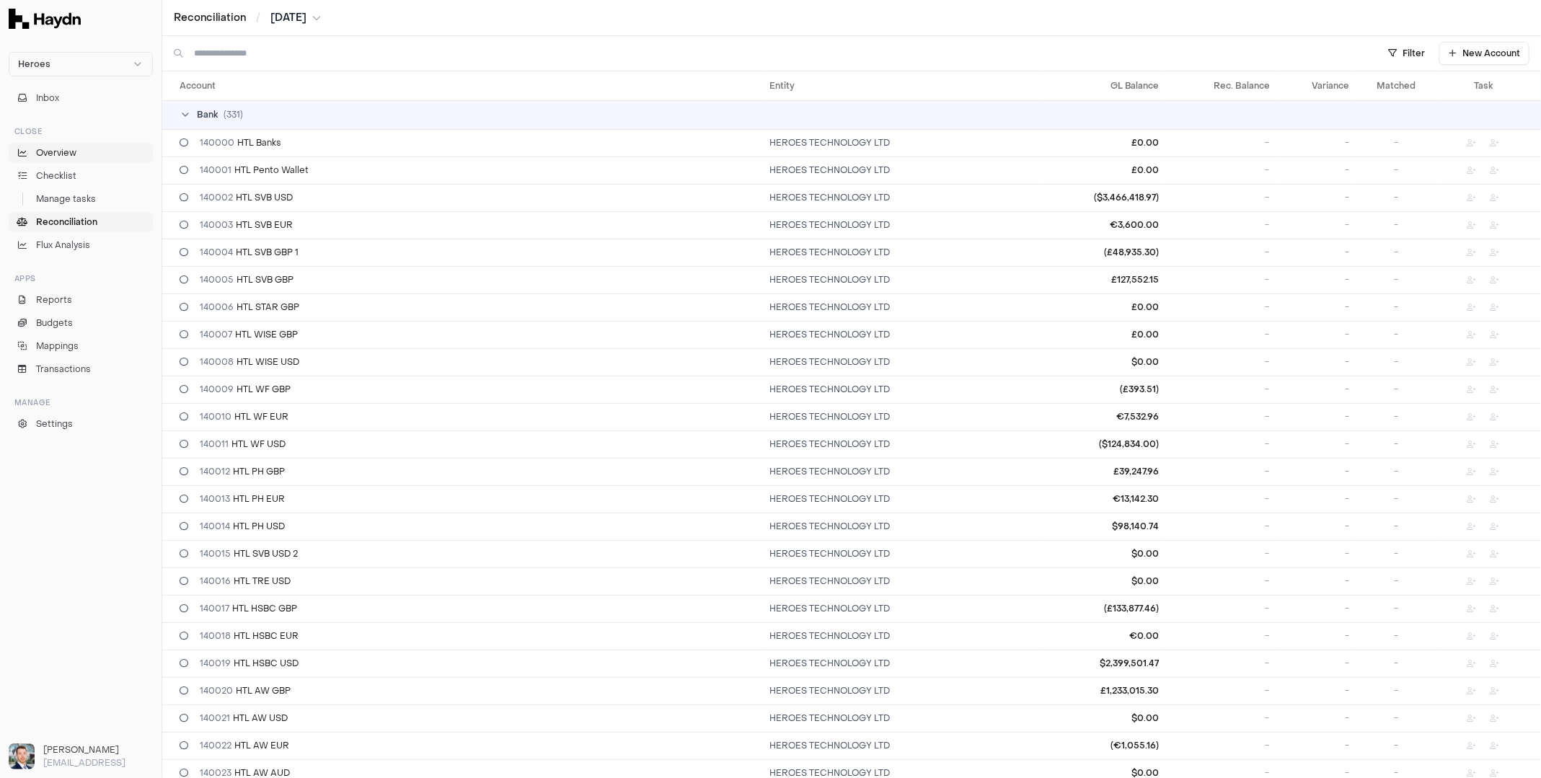
click at [59, 149] on span "Overview" at bounding box center [56, 152] width 40 height 13
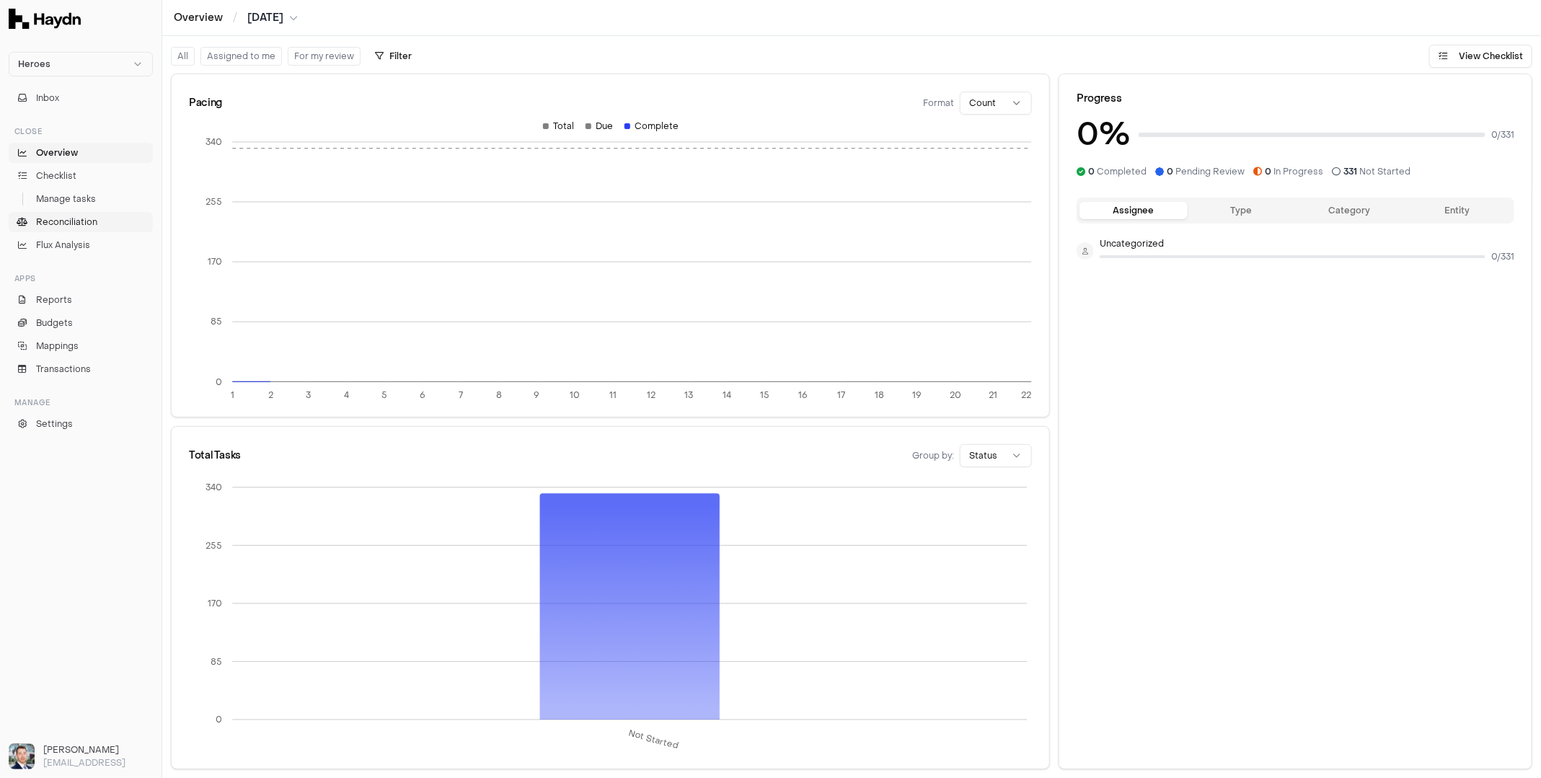
click at [64, 222] on span "Reconciliation" at bounding box center [66, 222] width 61 height 13
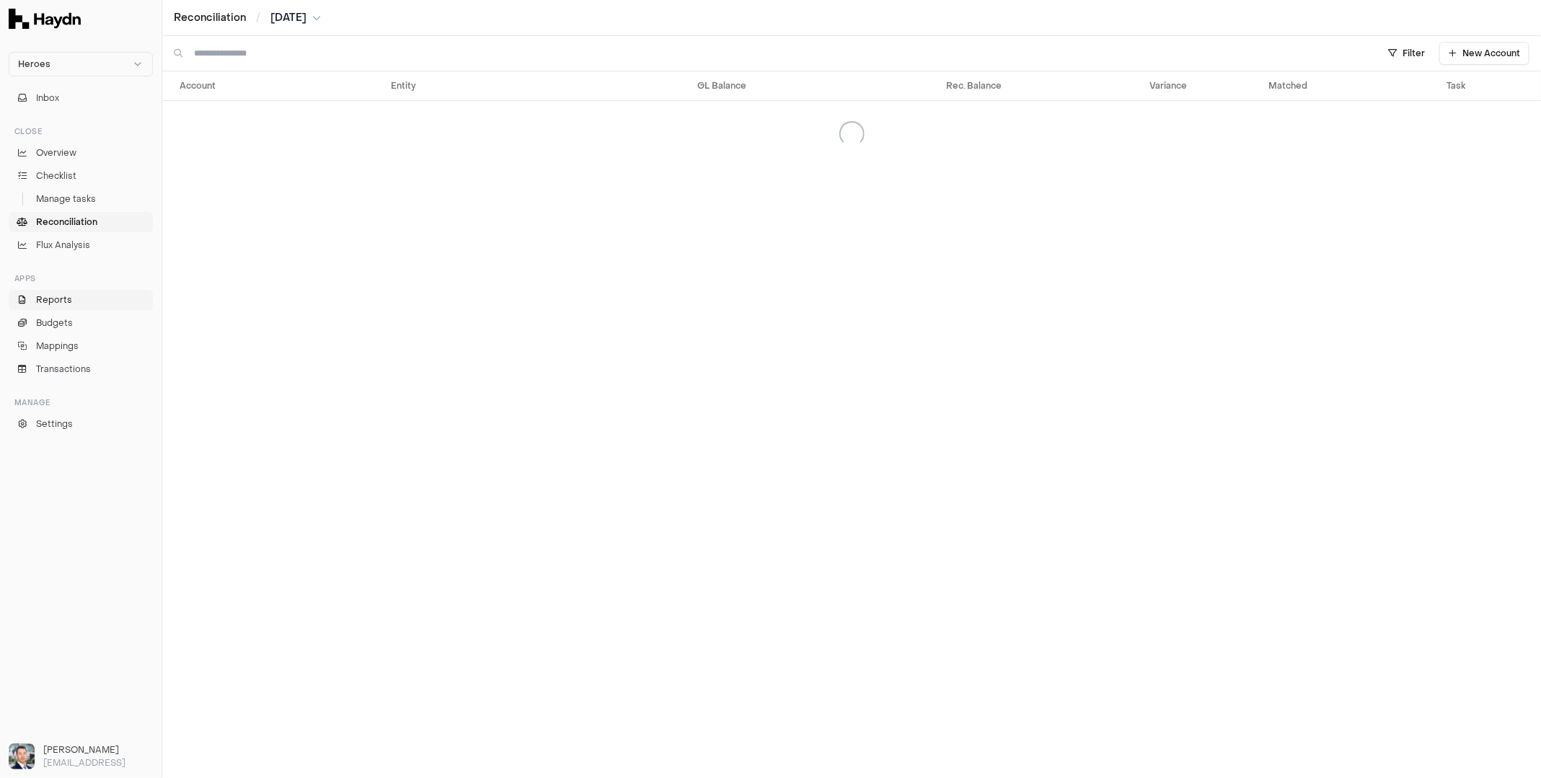
click at [53, 306] on link "Reports" at bounding box center [81, 300] width 144 height 20
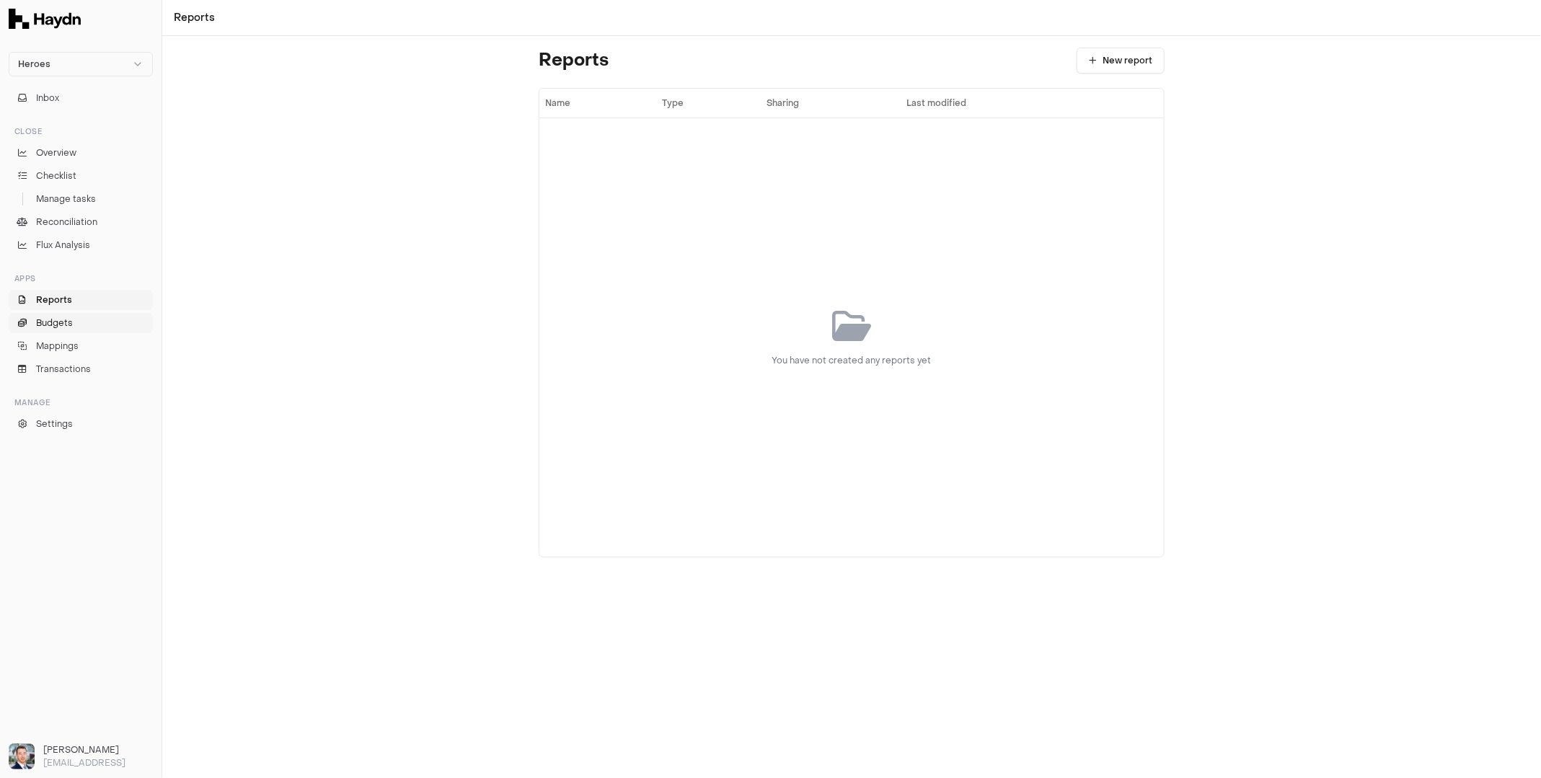
click at [68, 328] on span "Budgets" at bounding box center [54, 323] width 37 height 13
click at [67, 291] on link "Reports" at bounding box center [81, 300] width 144 height 20
click at [71, 304] on span "Reports" at bounding box center [54, 299] width 36 height 13
click at [63, 321] on span "Budgets" at bounding box center [54, 323] width 37 height 13
click at [61, 301] on span "Reports" at bounding box center [54, 299] width 36 height 13
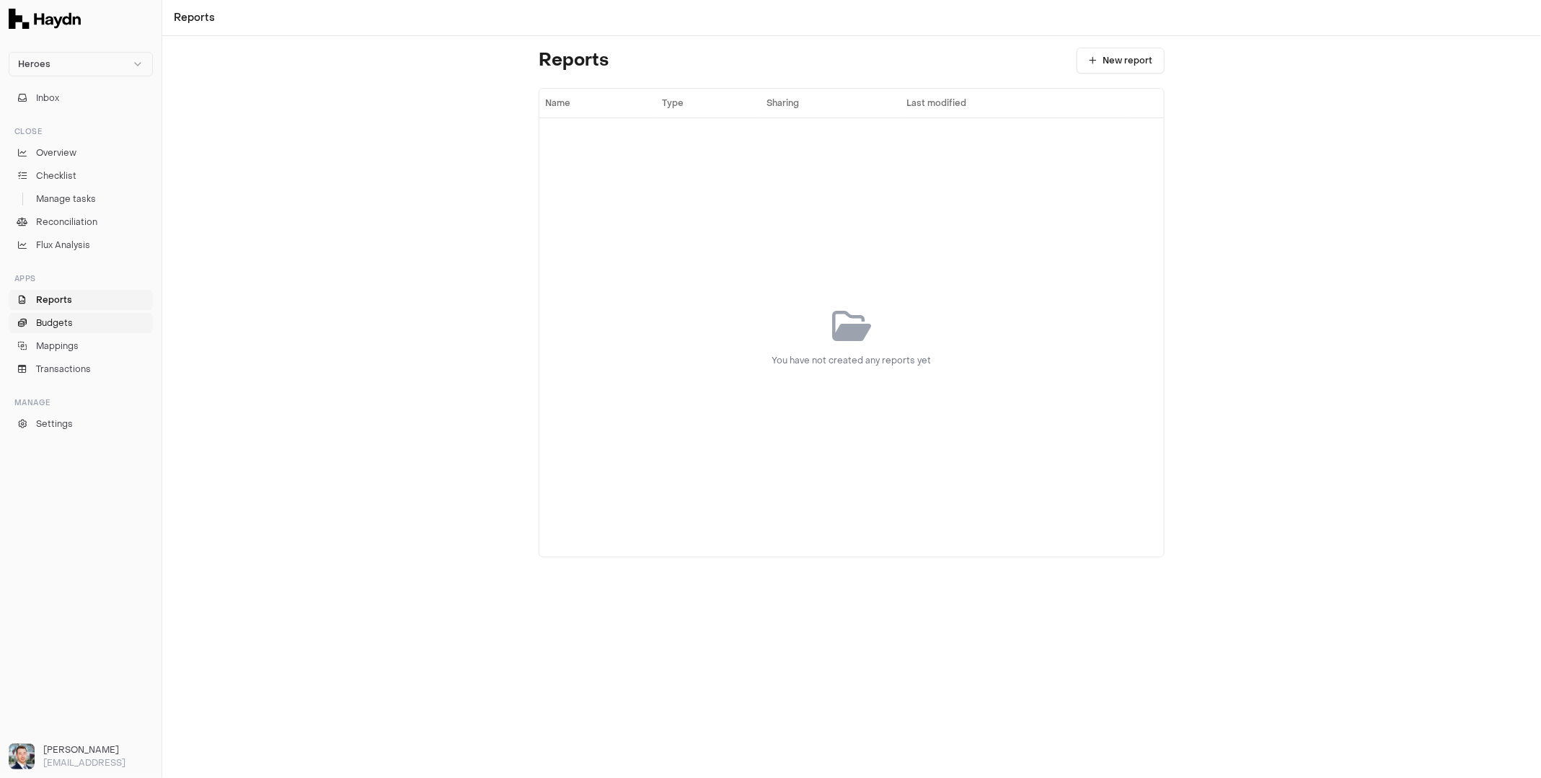
click at [64, 314] on link "Budgets" at bounding box center [81, 323] width 144 height 20
click at [60, 343] on span "Mappings" at bounding box center [57, 346] width 43 height 13
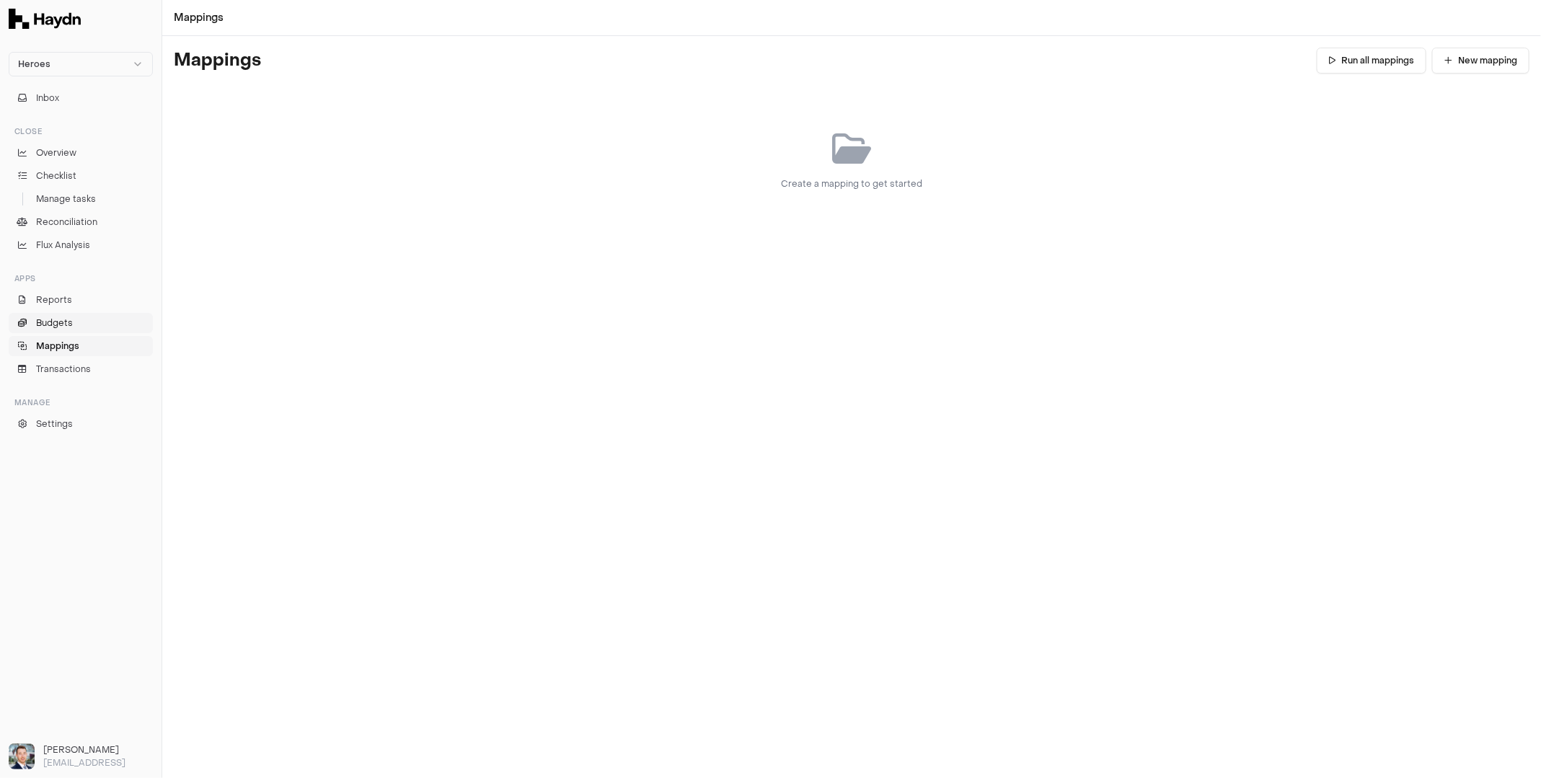
click at [59, 317] on span "Budgets" at bounding box center [54, 323] width 37 height 13
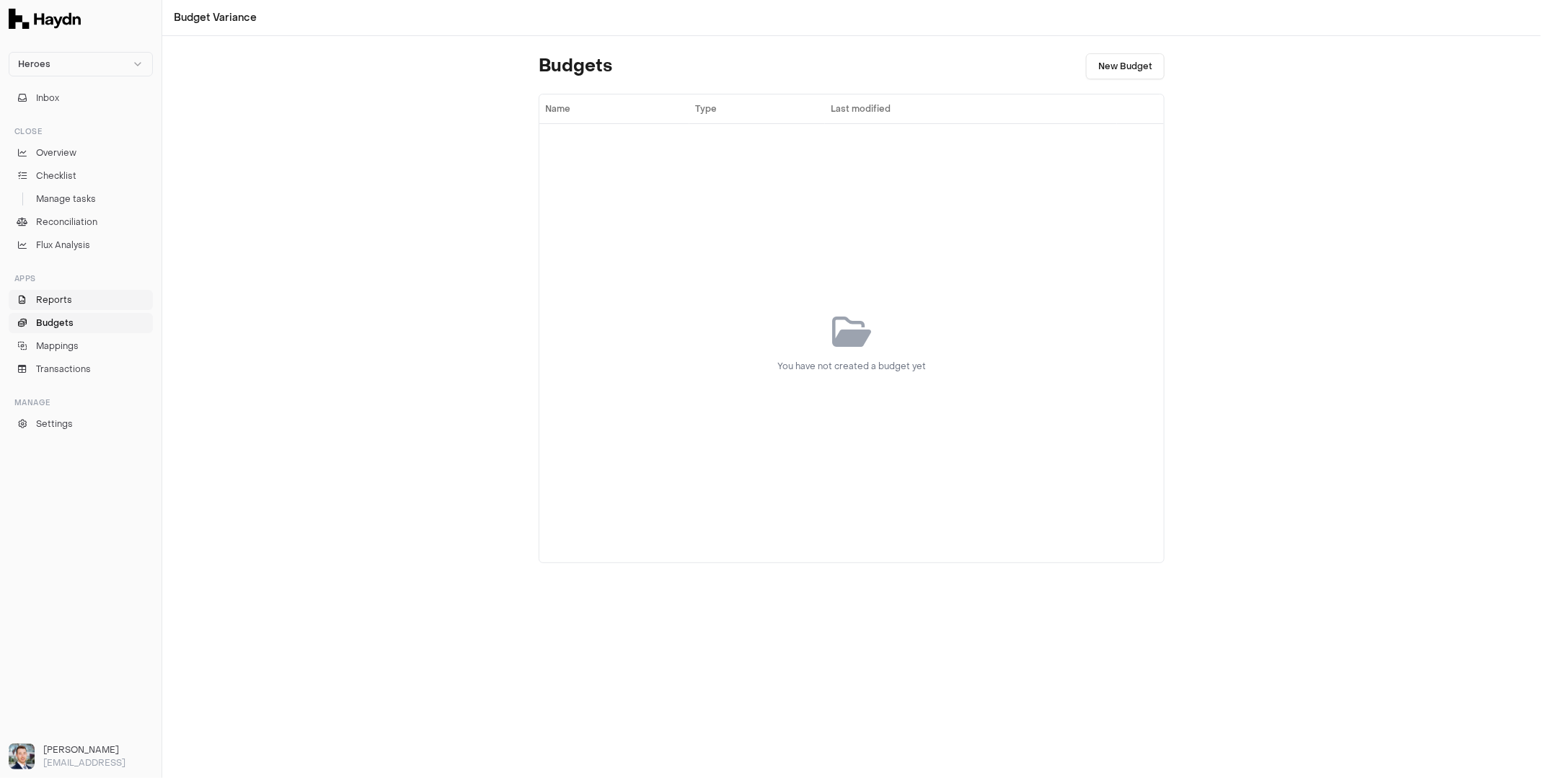
click at [56, 293] on span "Reports" at bounding box center [54, 299] width 36 height 13
click at [74, 241] on span "Flux Analysis" at bounding box center [63, 245] width 54 height 13
click at [73, 226] on span "Reconciliation" at bounding box center [66, 222] width 61 height 13
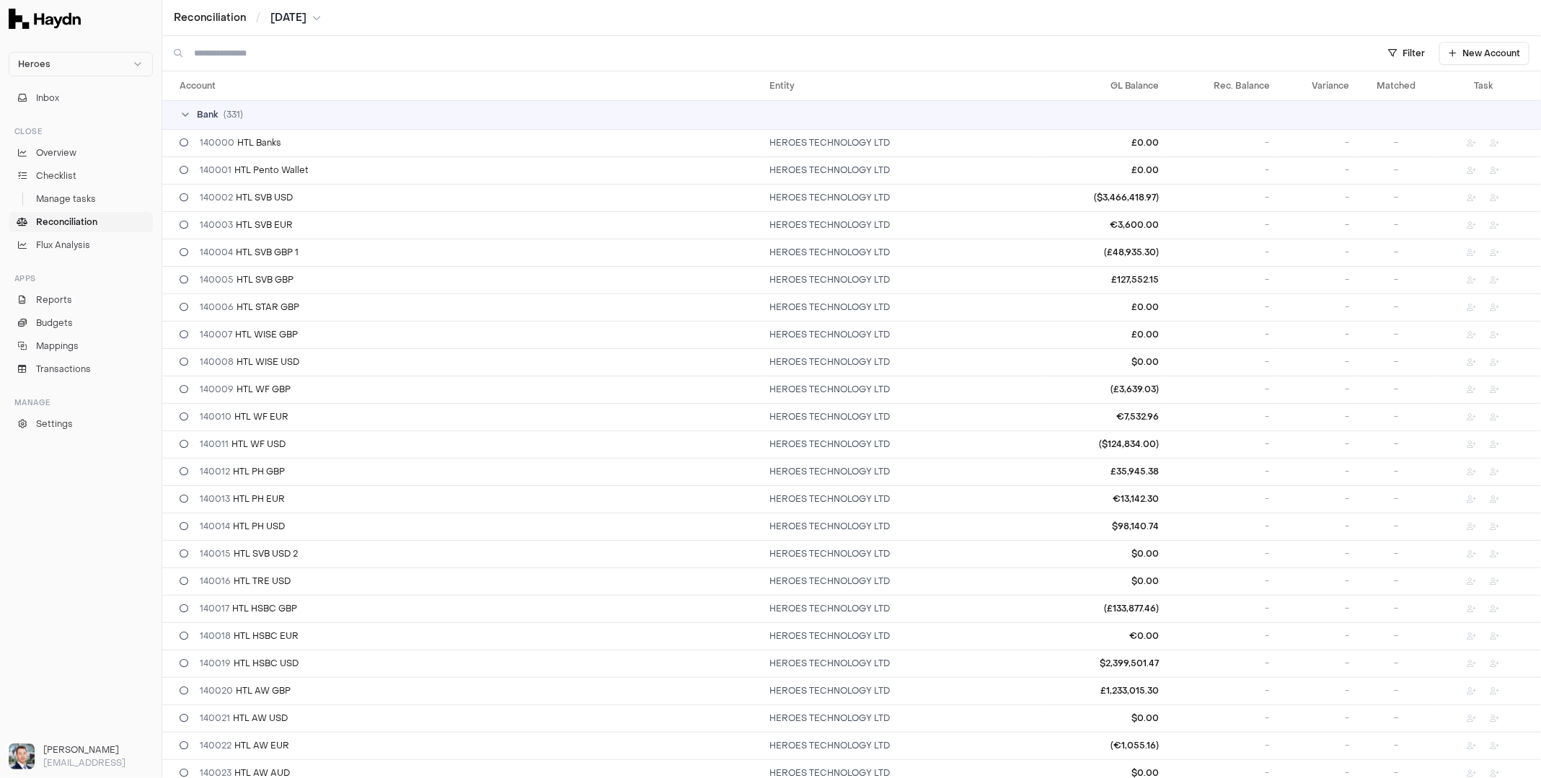
click at [292, 20] on span "Aug 2025" at bounding box center [288, 18] width 36 height 14
click at [329, 105] on button "Jul" at bounding box center [353, 108] width 49 height 26
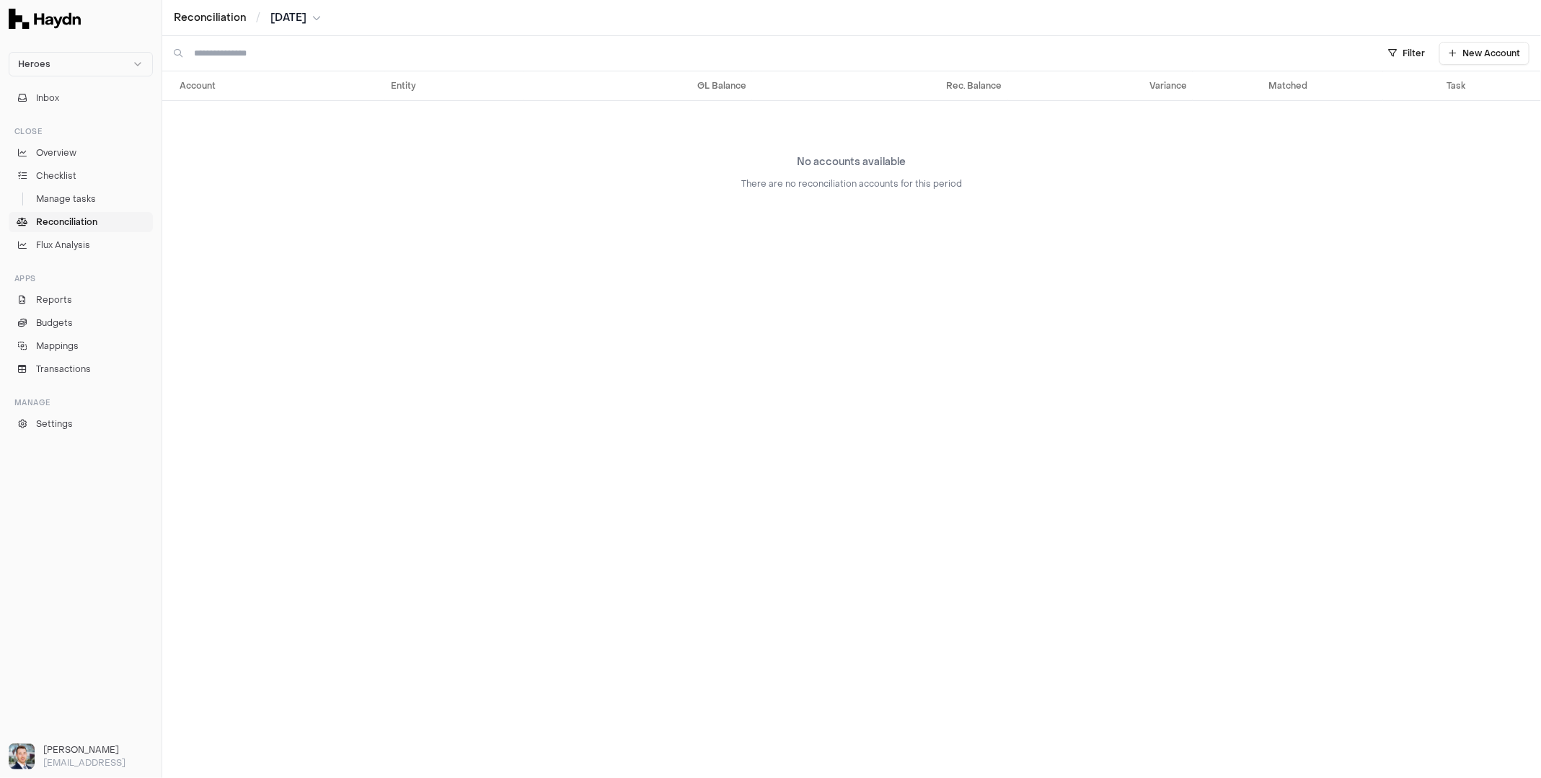
click at [292, 21] on span "[DATE]" at bounding box center [288, 18] width 36 height 14
click at [242, 137] on button "Sep" at bounding box center [246, 137] width 49 height 26
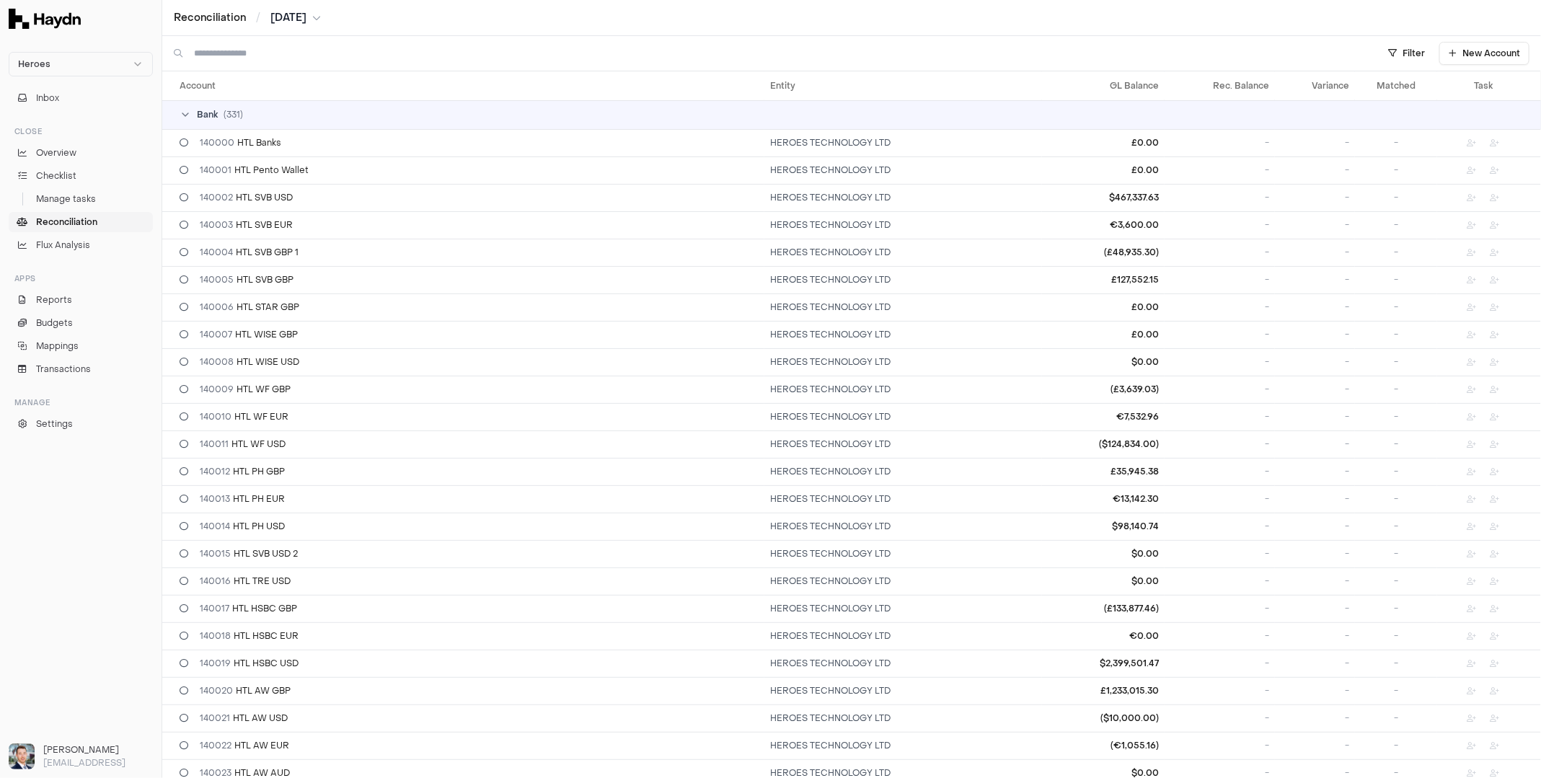
click at [306, 18] on span "Sep 2025" at bounding box center [288, 18] width 36 height 14
click at [381, 107] on button "Aug" at bounding box center [405, 108] width 49 height 26
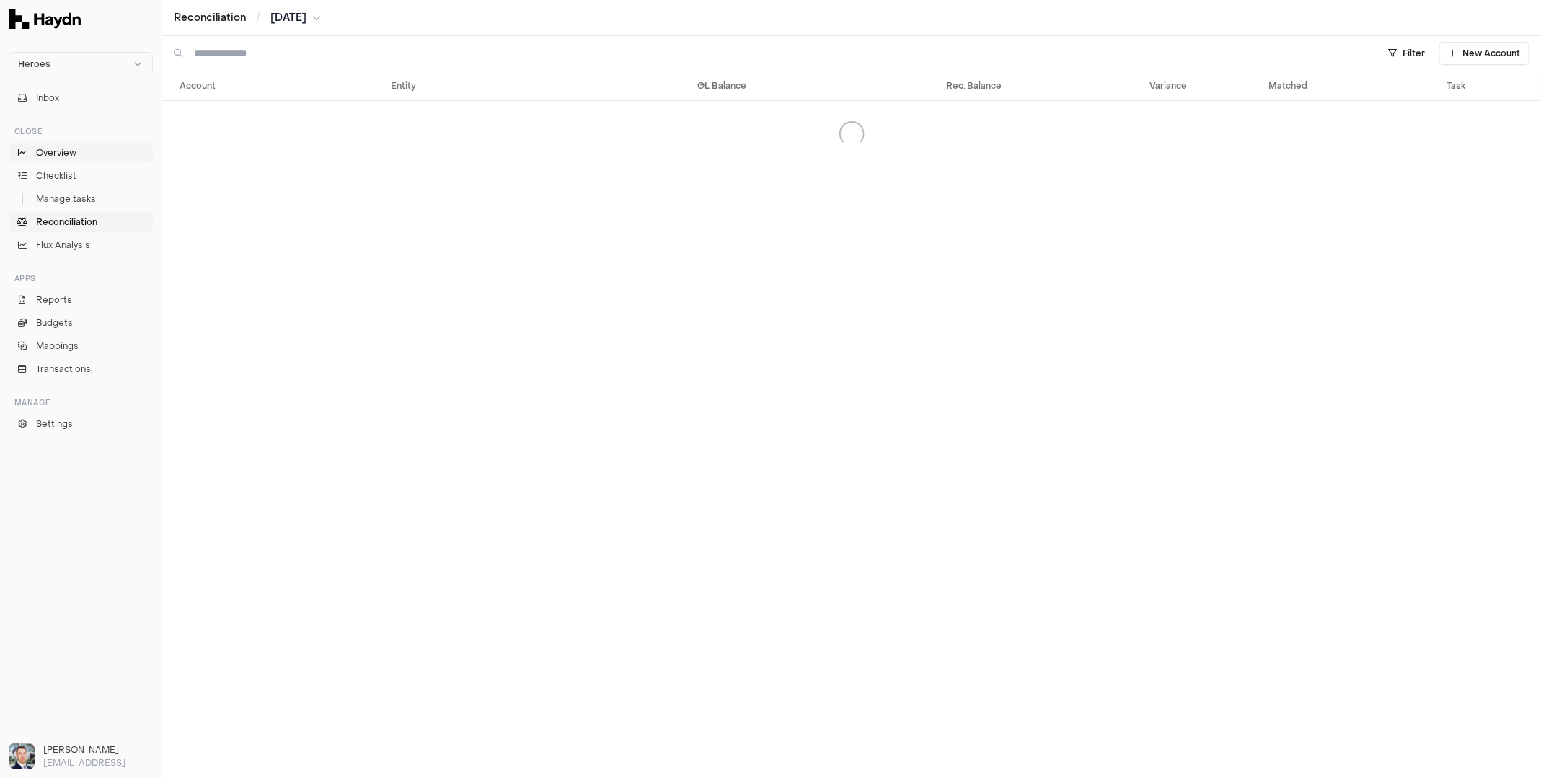
click at [69, 159] on link "Overview" at bounding box center [81, 153] width 144 height 20
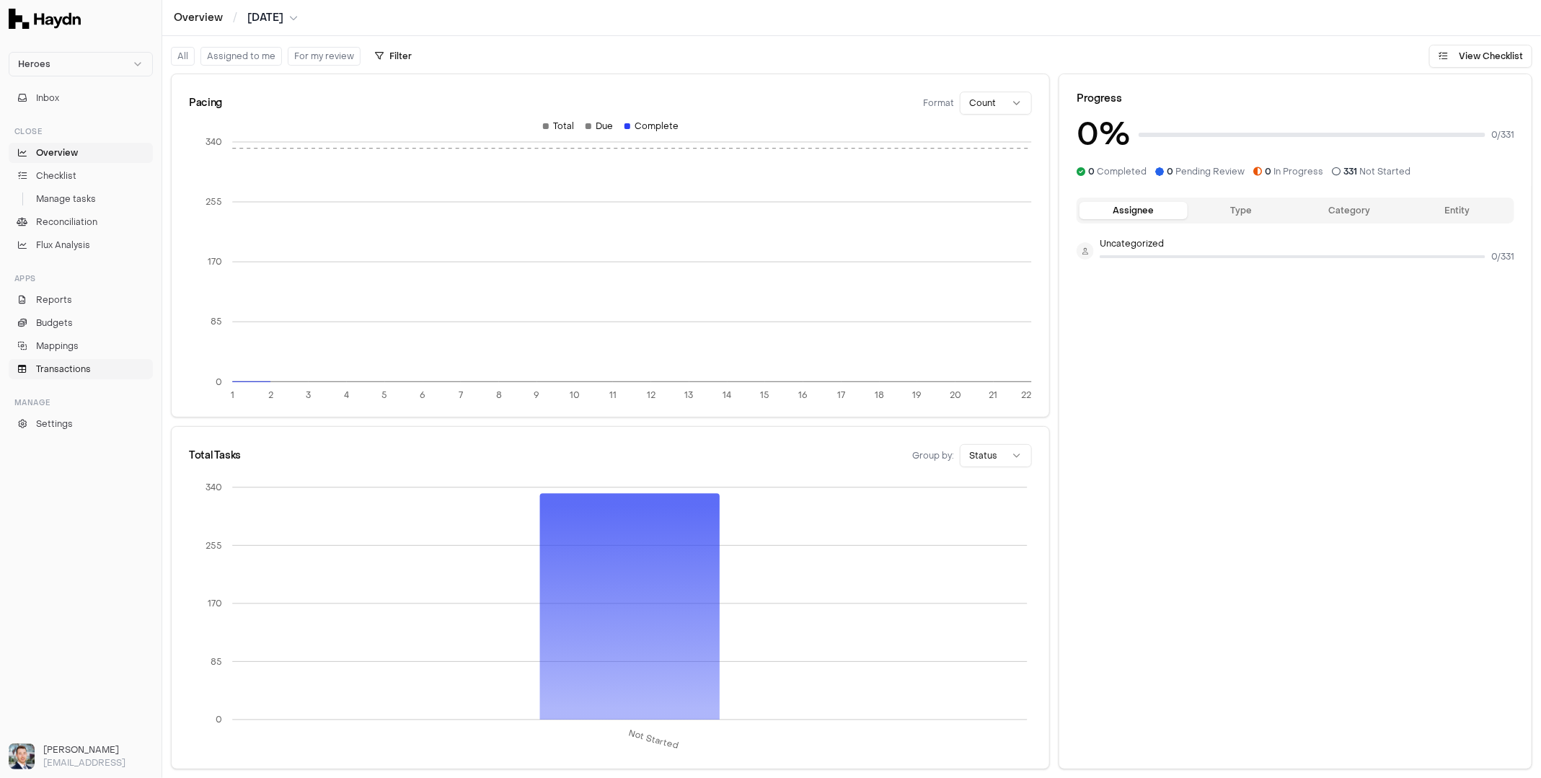
click at [71, 370] on span "Transactions" at bounding box center [63, 369] width 55 height 13
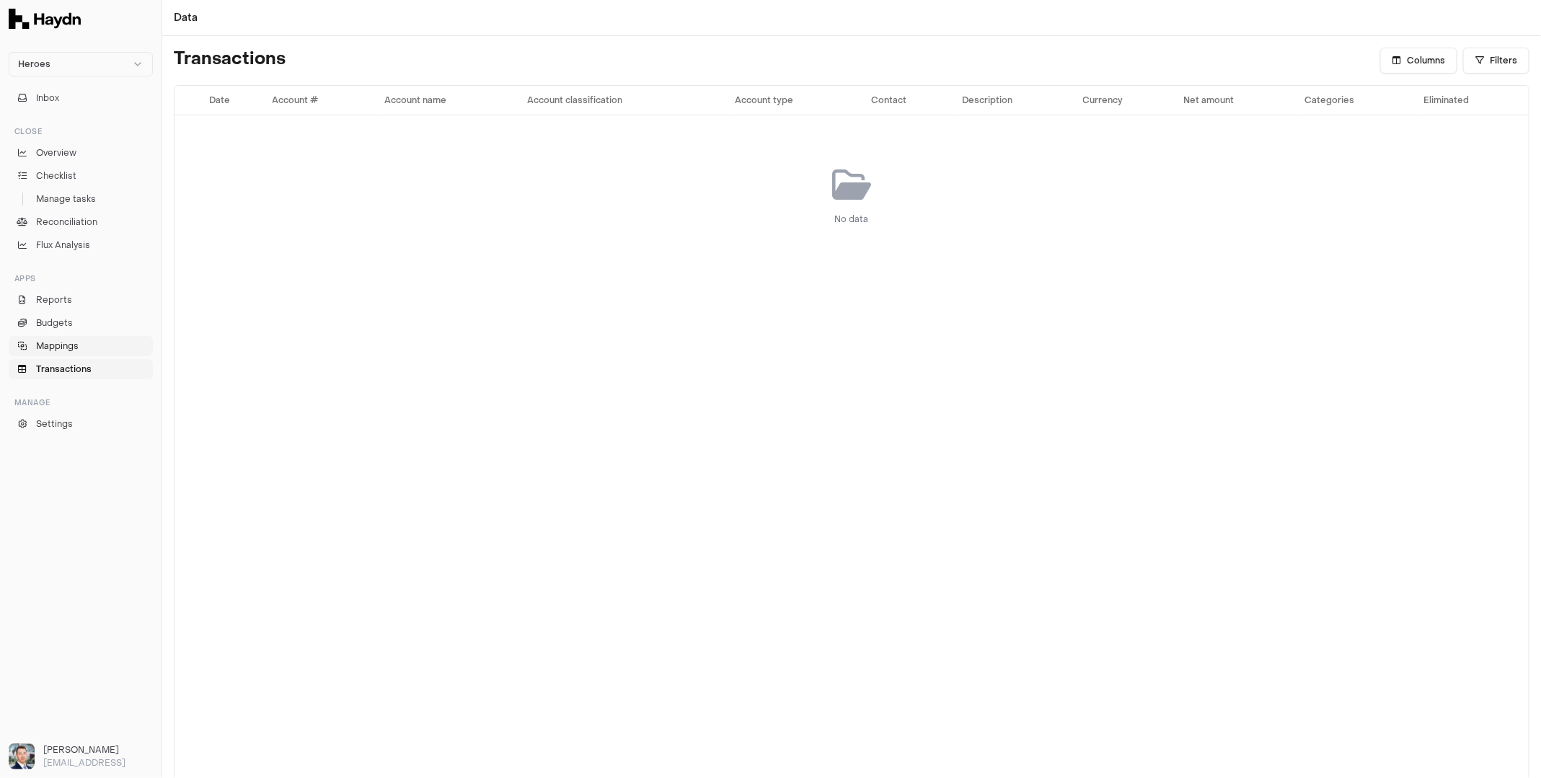
click at [71, 348] on span "Mappings" at bounding box center [57, 346] width 43 height 13
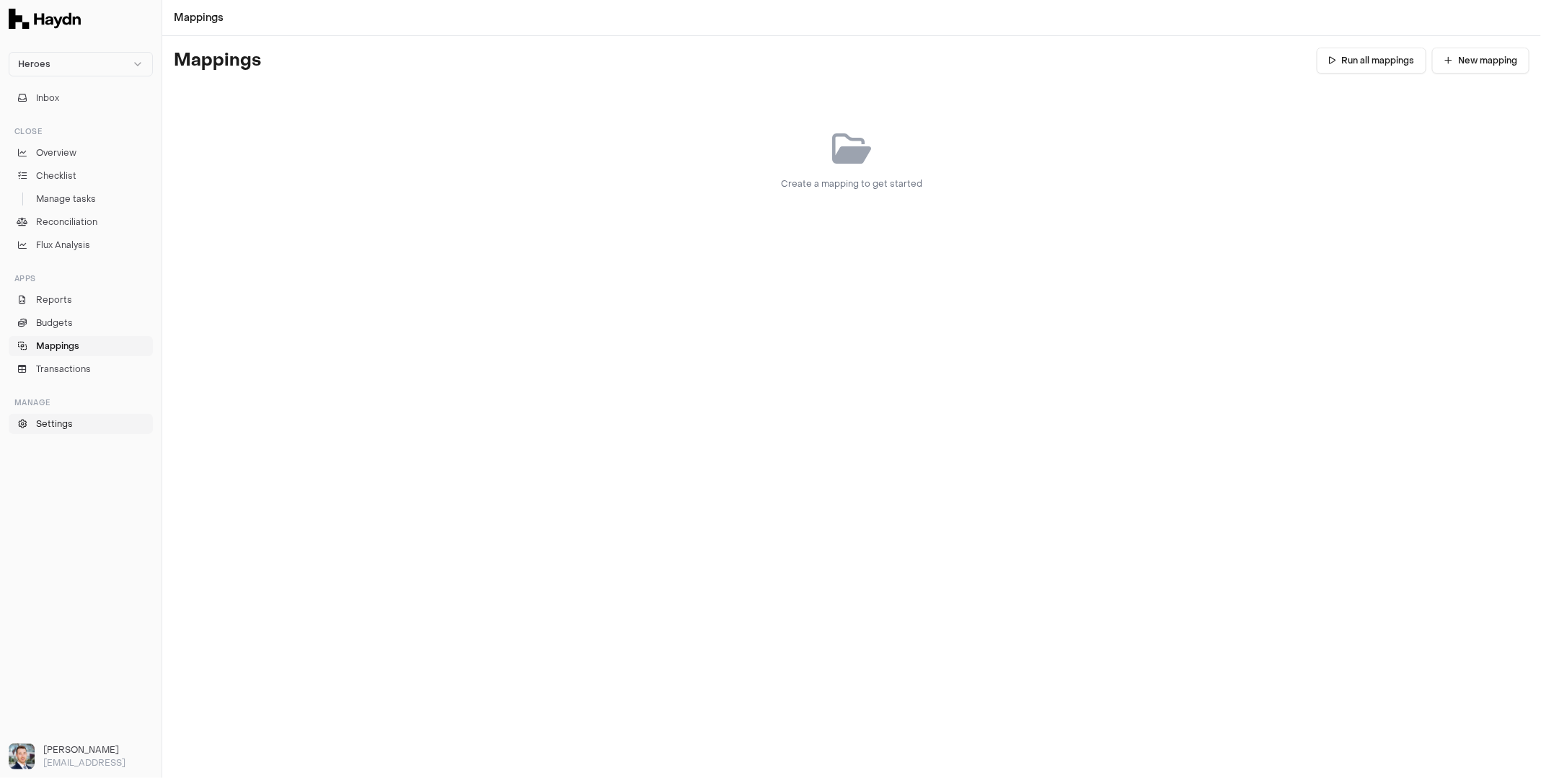
click at [63, 425] on span "Settings" at bounding box center [54, 424] width 37 height 13
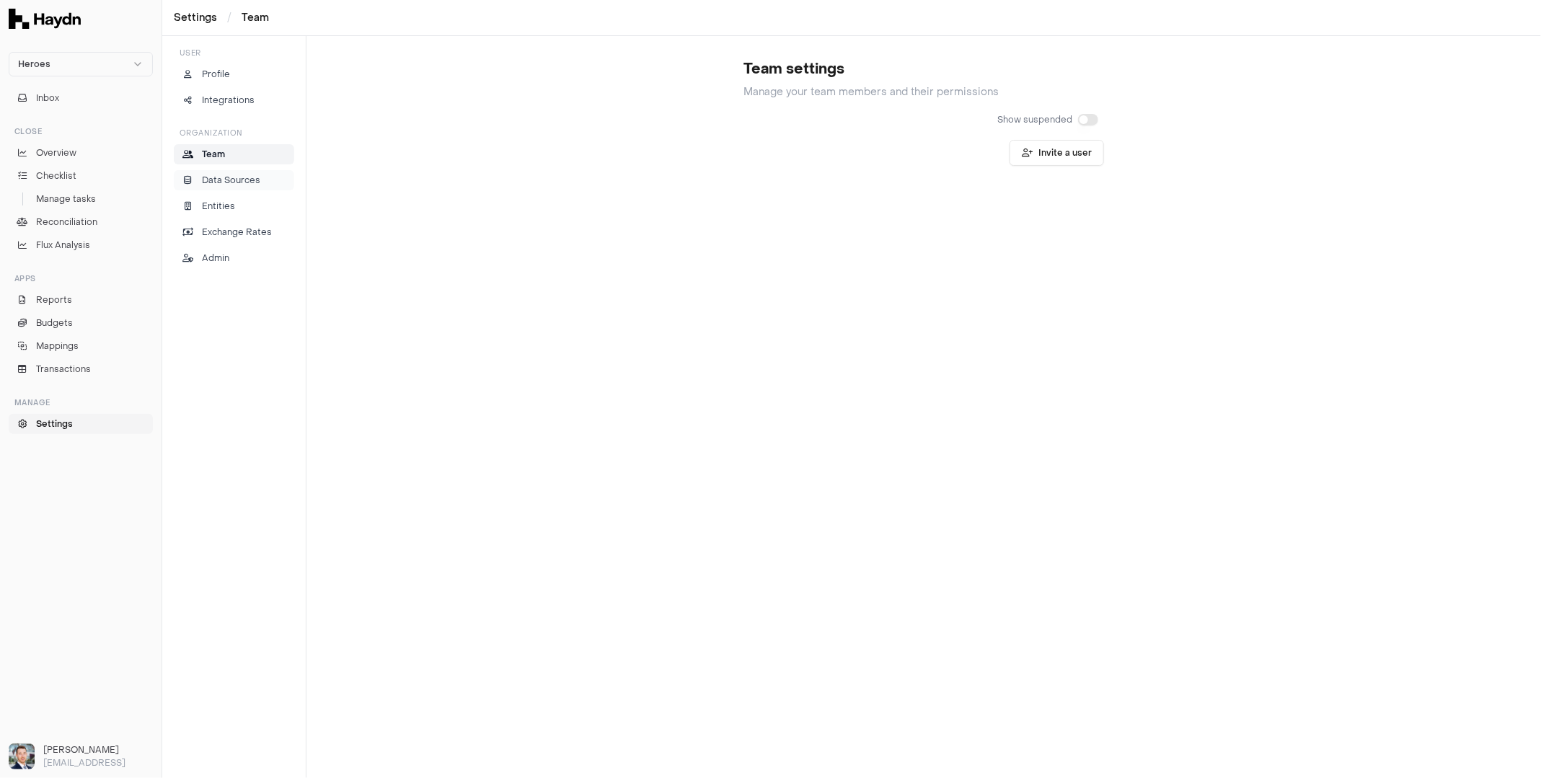
click at [224, 175] on p "Data Sources" at bounding box center [231, 180] width 58 height 13
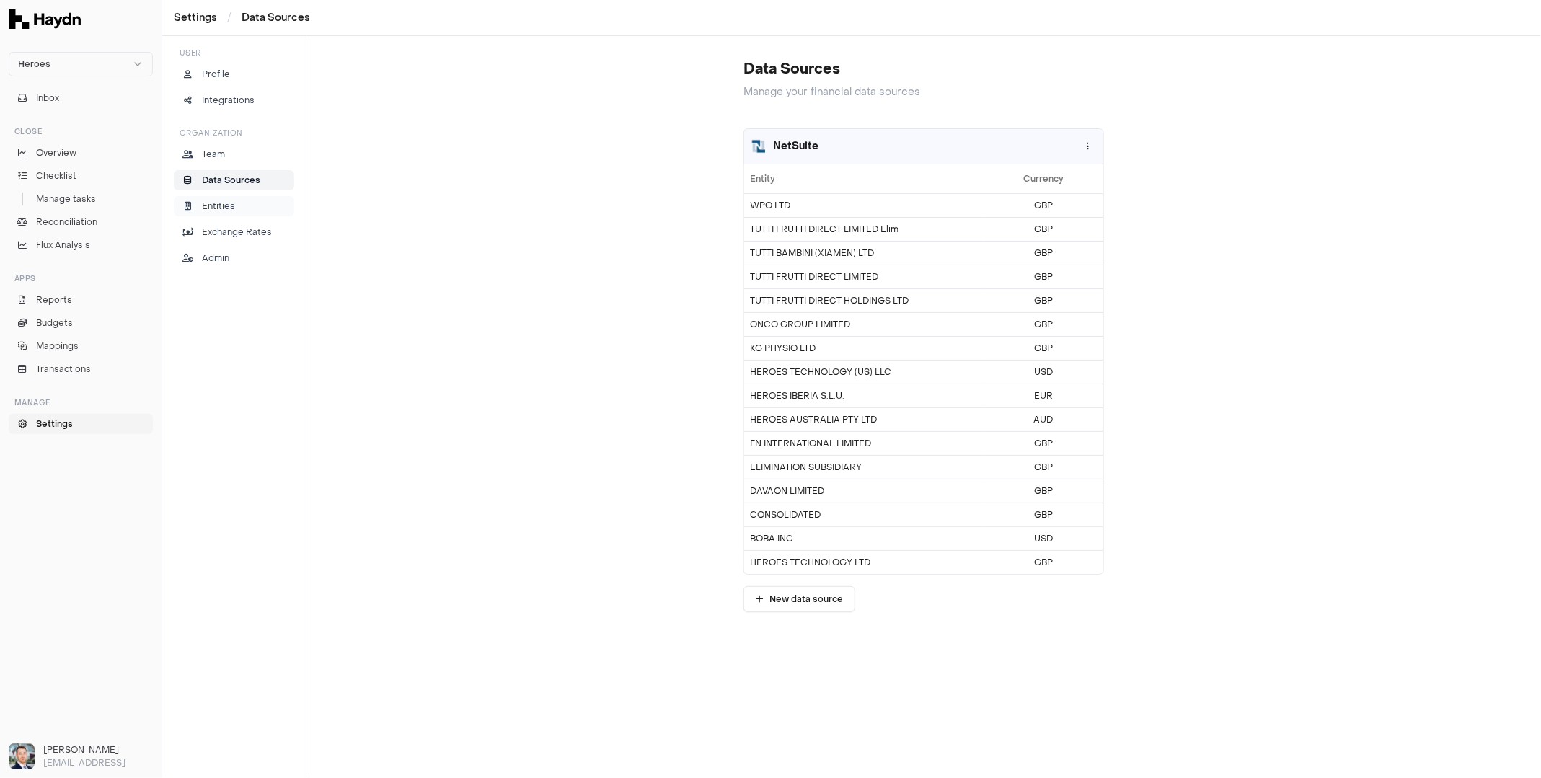
click at [222, 200] on p "Entities" at bounding box center [218, 206] width 33 height 13
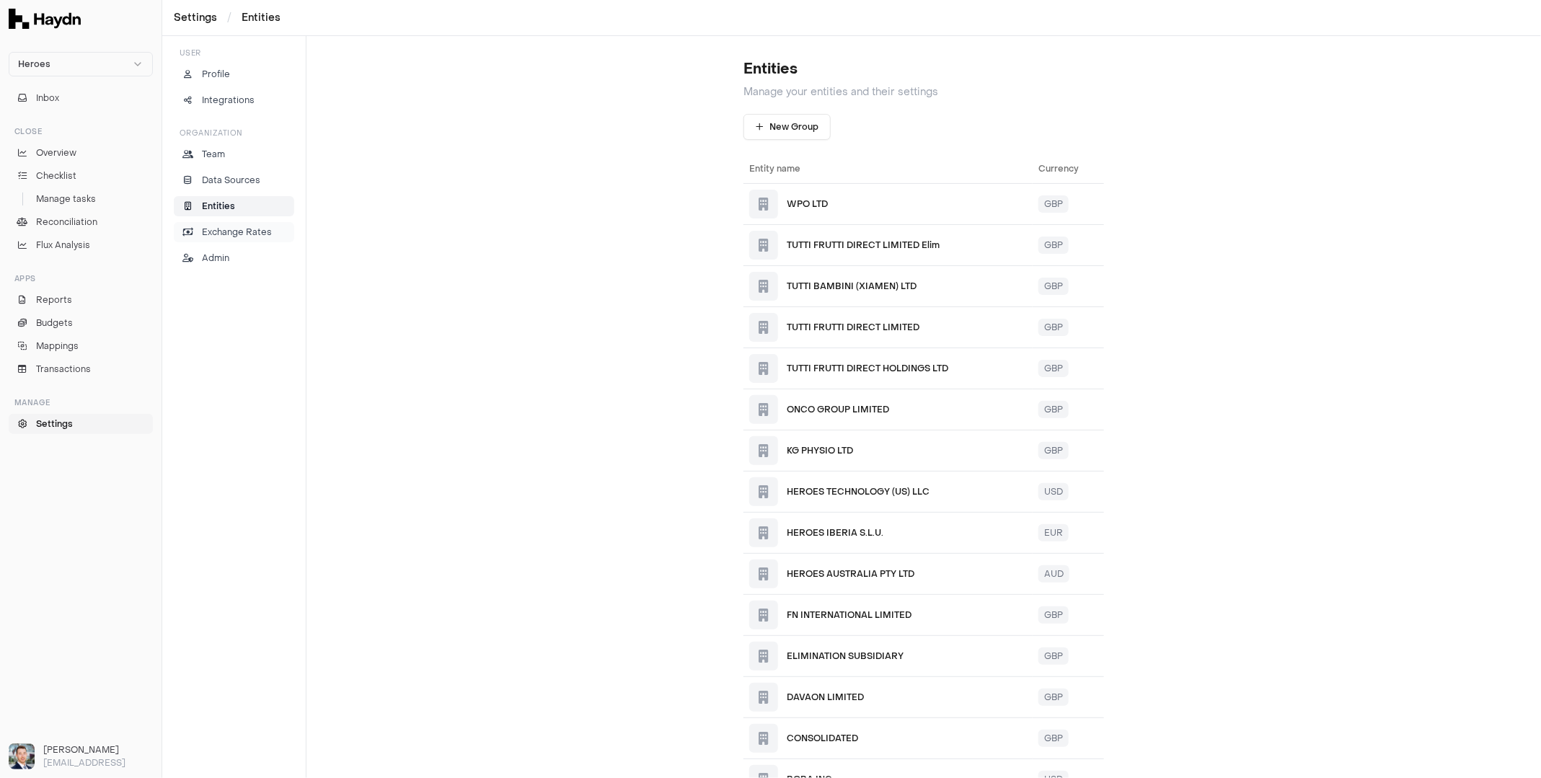
click at [222, 222] on link "Exchange Rates" at bounding box center [234, 232] width 120 height 20
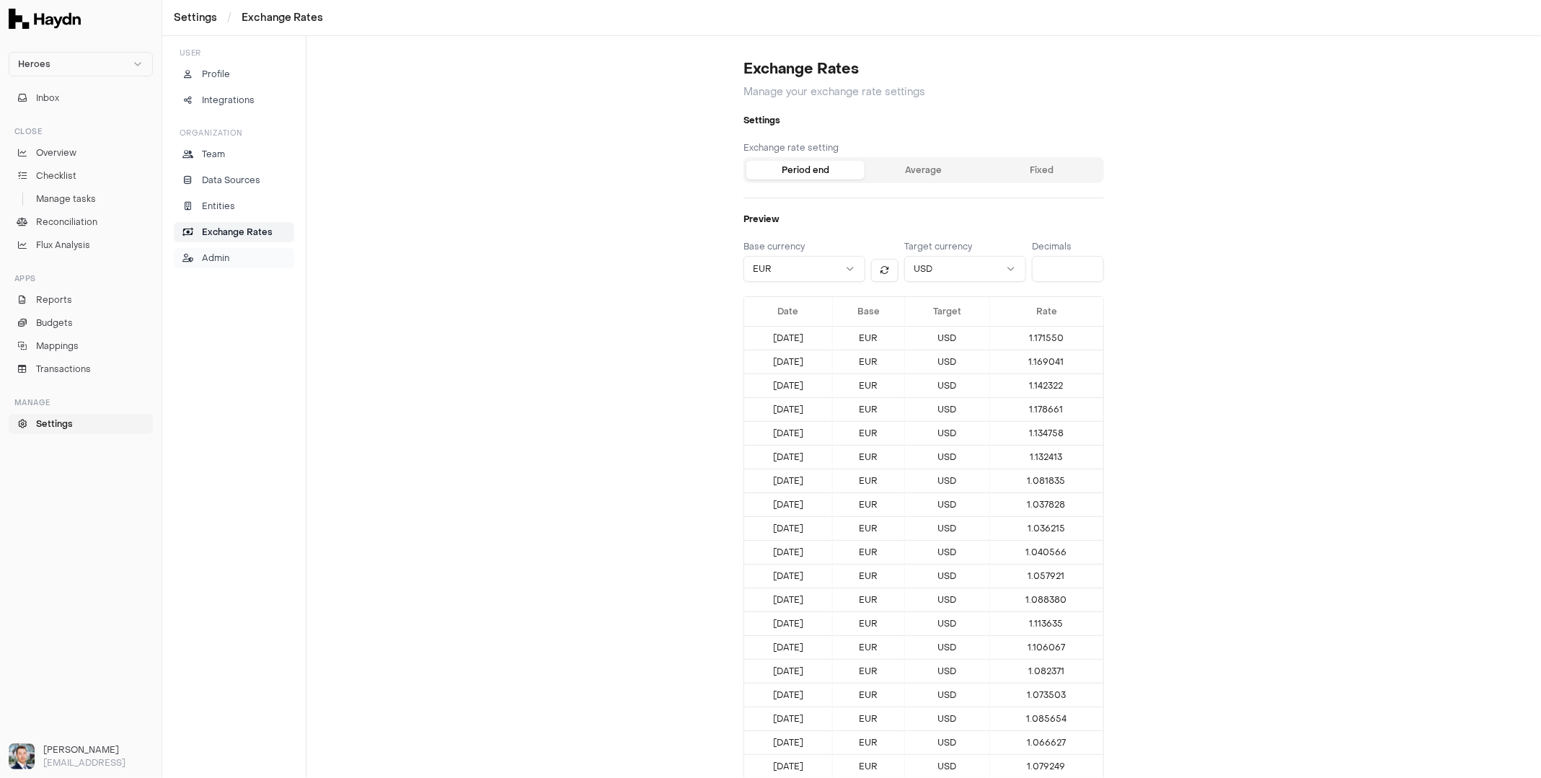
click at [221, 252] on p "Admin" at bounding box center [215, 258] width 27 height 13
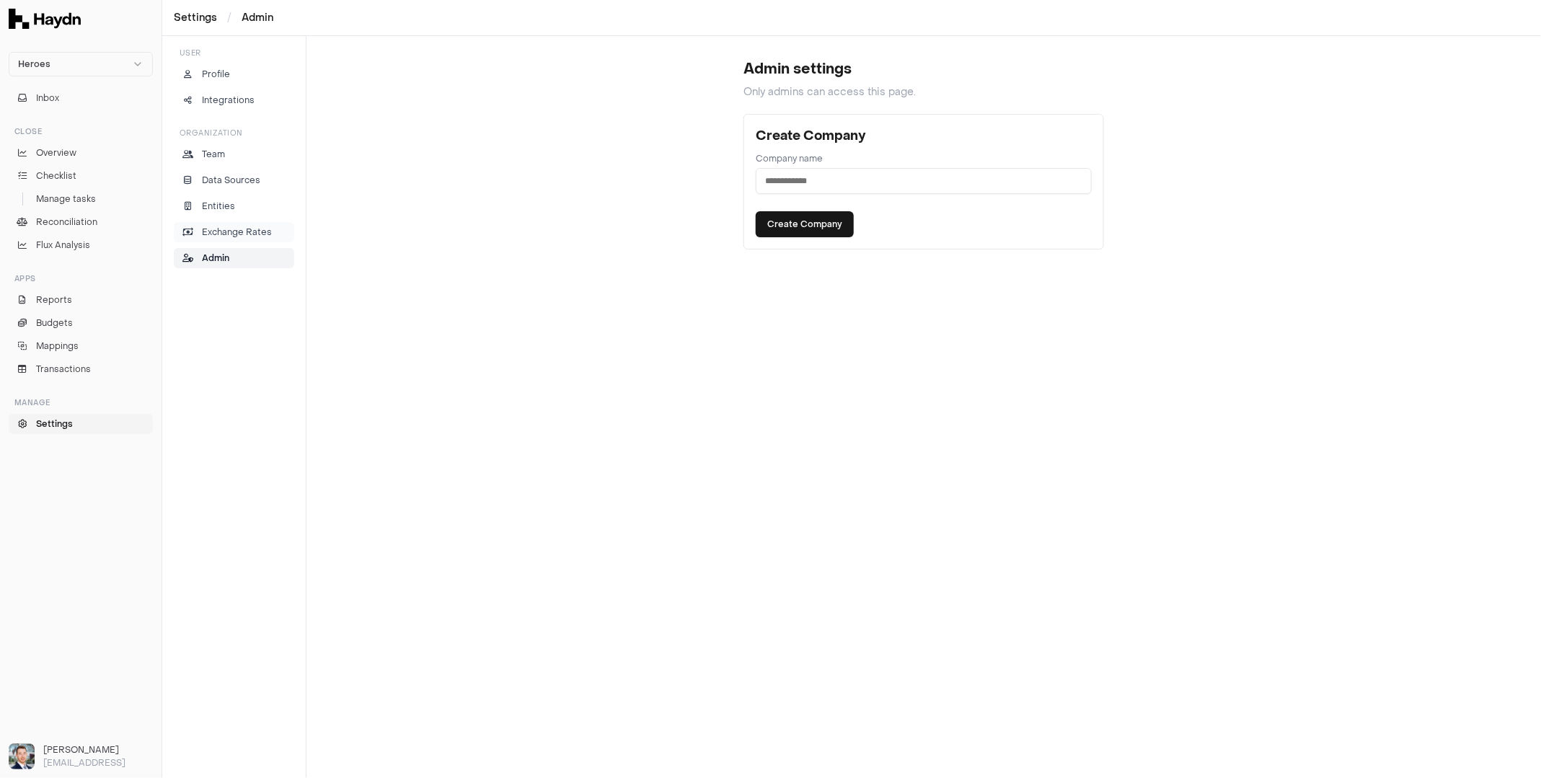
click at [227, 237] on link "Exchange Rates" at bounding box center [234, 232] width 120 height 20
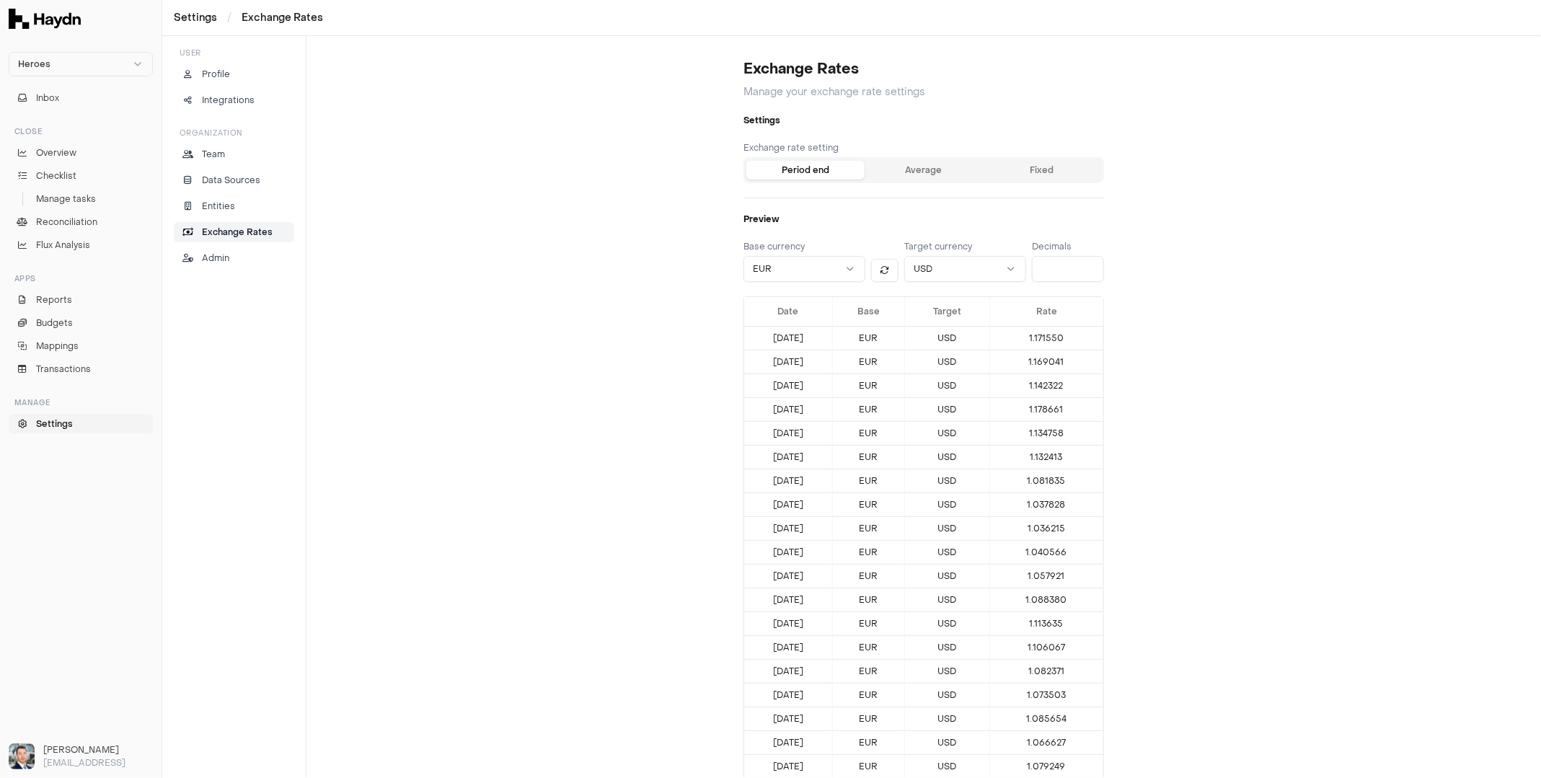
click at [237, 190] on div "Organization Team Data Sources Entities Exchange Rates Admin" at bounding box center [234, 198] width 120 height 141
click at [78, 148] on link "Overview" at bounding box center [81, 153] width 144 height 20
